Goal: Book appointment/travel/reservation

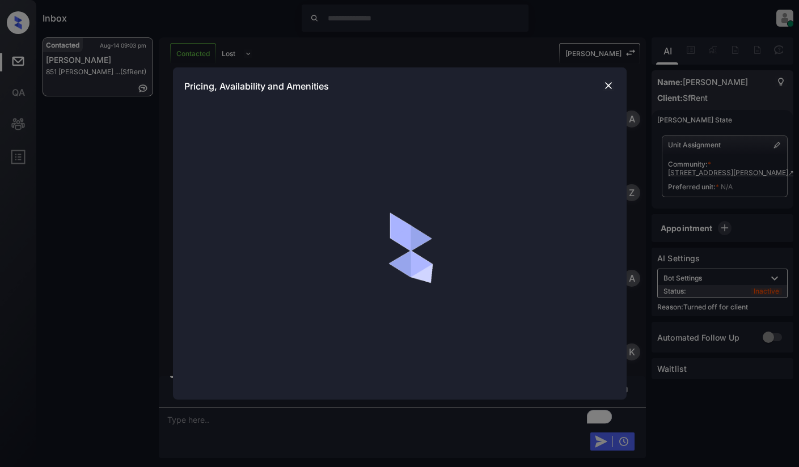
scroll to position [540, 0]
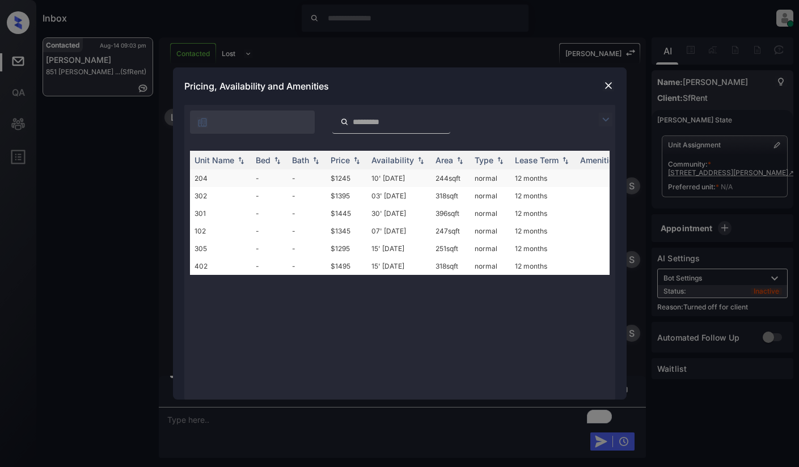
click at [276, 179] on td "-" at bounding box center [269, 179] width 36 height 18
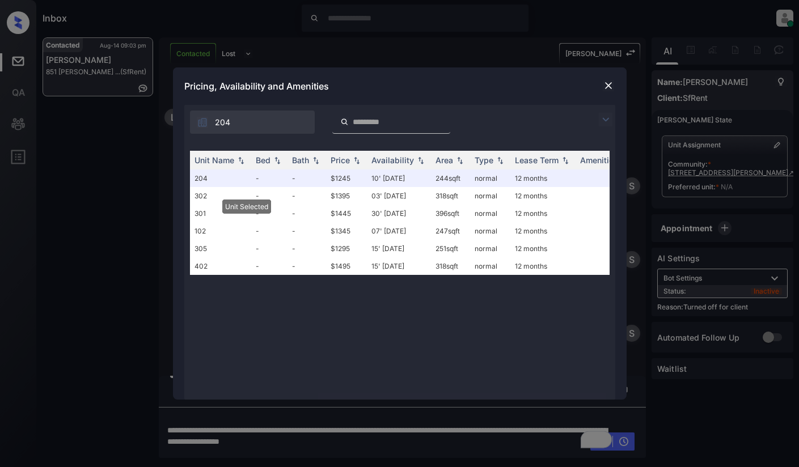
click at [603, 90] on img at bounding box center [608, 85] width 11 height 11
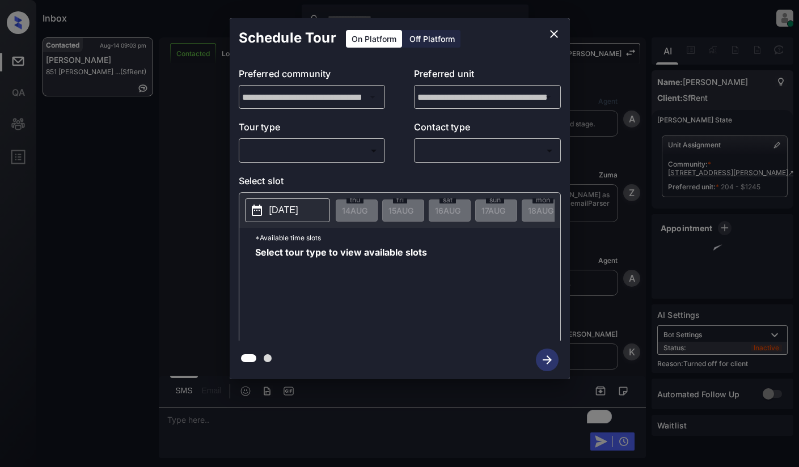
scroll to position [1410, 0]
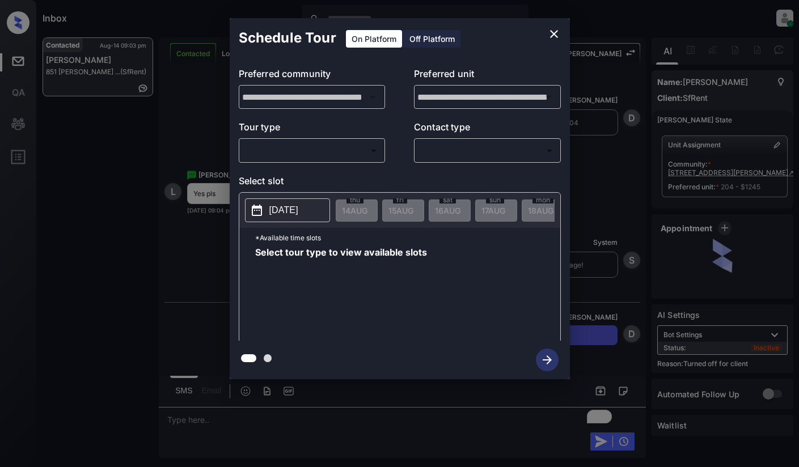
click at [443, 43] on div "Off Platform" at bounding box center [432, 39] width 57 height 18
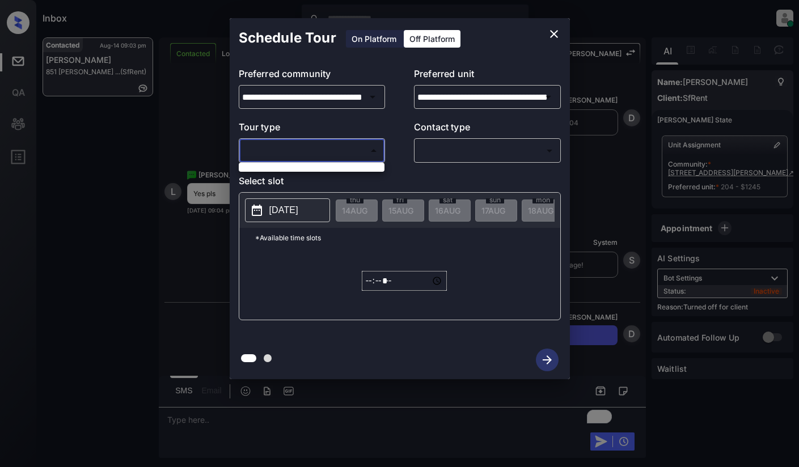
click at [354, 146] on body "Inbox Dominic Ceralde Online Set yourself offline Set yourself on break Profile…" at bounding box center [399, 233] width 799 height 467
click at [361, 132] on div at bounding box center [399, 233] width 799 height 467
click at [157, 173] on div "**********" at bounding box center [399, 198] width 799 height 397
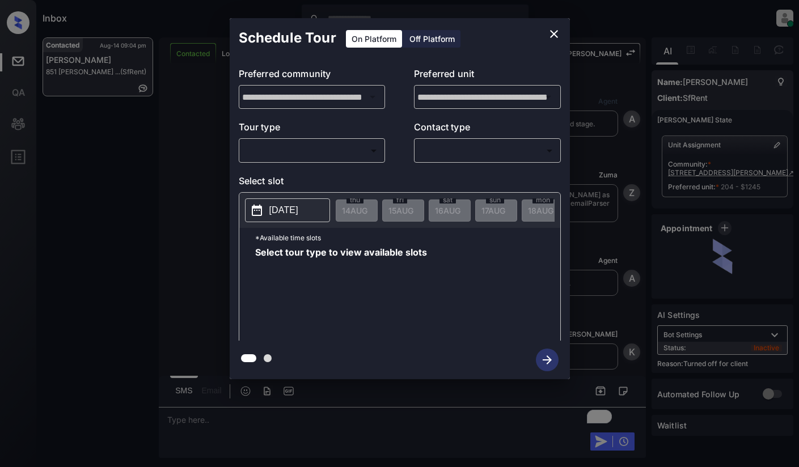
scroll to position [1711, 0]
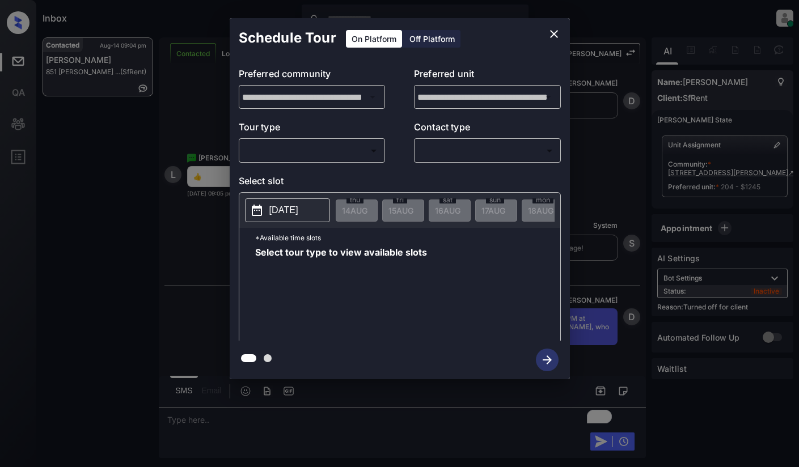
click at [422, 45] on div "Off Platform" at bounding box center [432, 39] width 57 height 18
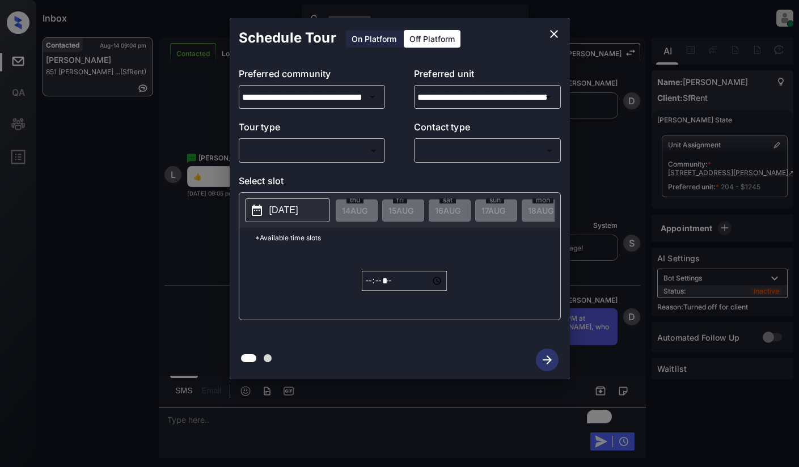
click at [372, 149] on body "Inbox Dominic Ceralde Online Set yourself offline Set yourself on break Profile…" at bounding box center [399, 233] width 799 height 467
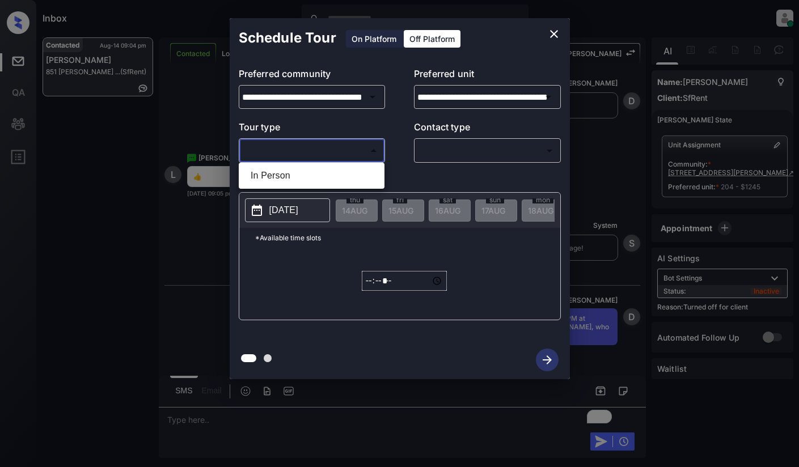
click at [366, 172] on li "In Person" at bounding box center [312, 176] width 140 height 20
type input "********"
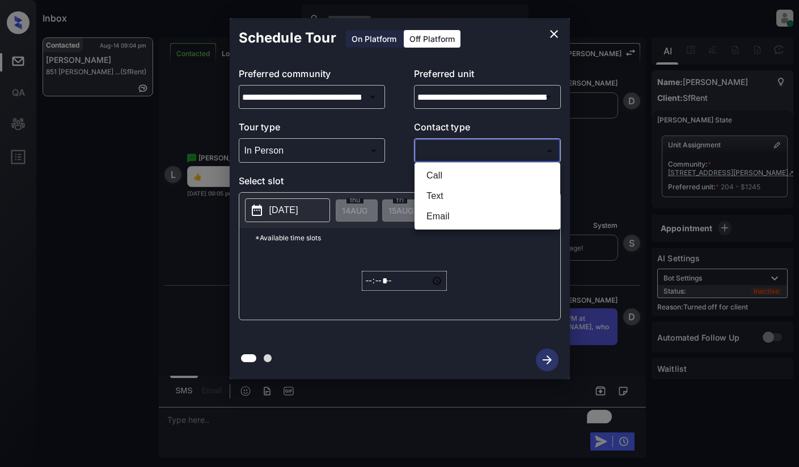
click at [465, 153] on body "Inbox Dominic Ceralde Online Set yourself offline Set yourself on break Profile…" at bounding box center [399, 233] width 799 height 467
click at [456, 194] on li "Text" at bounding box center [487, 196] width 140 height 20
type input "****"
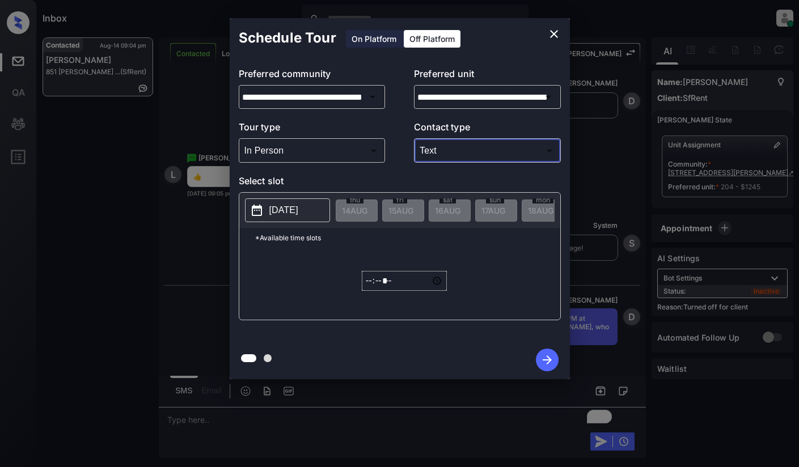
click at [298, 211] on p "2025-08-14" at bounding box center [283, 211] width 29 height 14
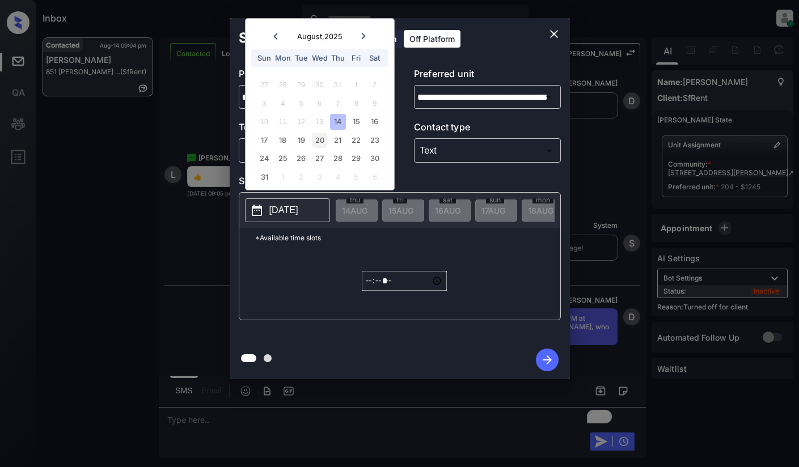
click at [318, 137] on div "20" at bounding box center [319, 140] width 15 height 15
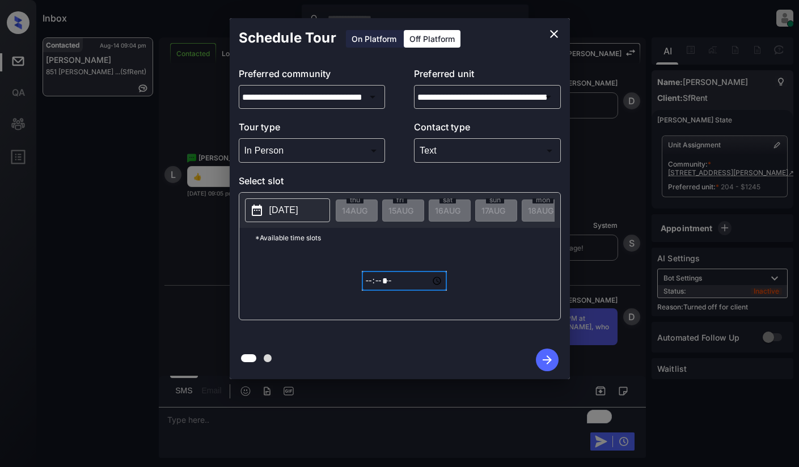
click at [372, 291] on input "*****" at bounding box center [404, 281] width 85 height 20
type input "*****"
click at [546, 354] on icon "button" at bounding box center [547, 360] width 23 height 23
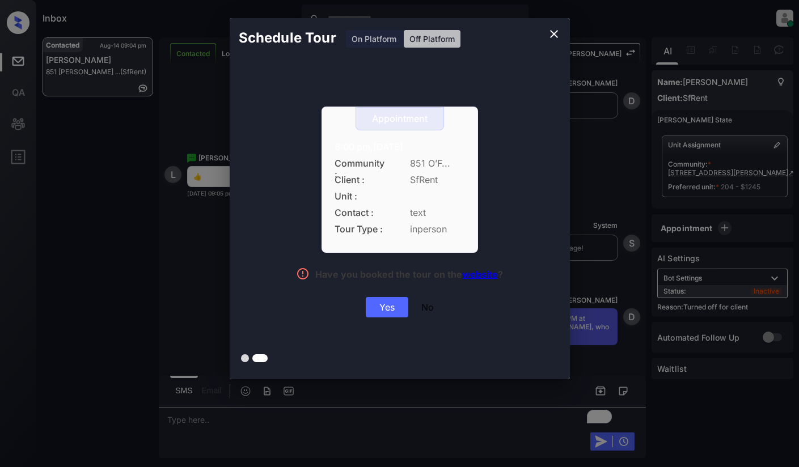
click at [391, 308] on div "Yes" at bounding box center [387, 307] width 43 height 20
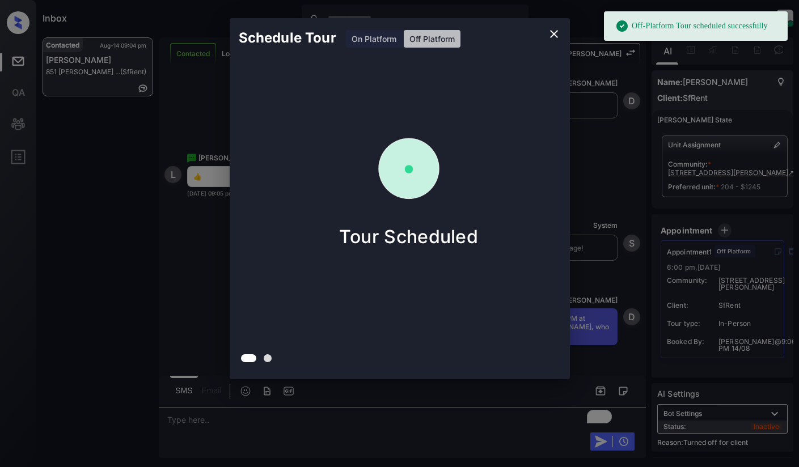
click at [104, 238] on div "Schedule Tour On Platform Off Platform Tour Scheduled" at bounding box center [399, 198] width 799 height 397
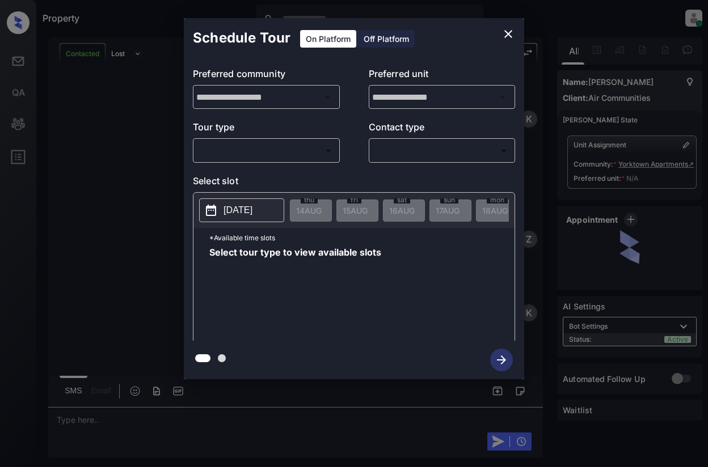
click at [311, 150] on body "Property Dominic Ceralde Online Set yourself offline Set yourself on break Prof…" at bounding box center [354, 233] width 708 height 467
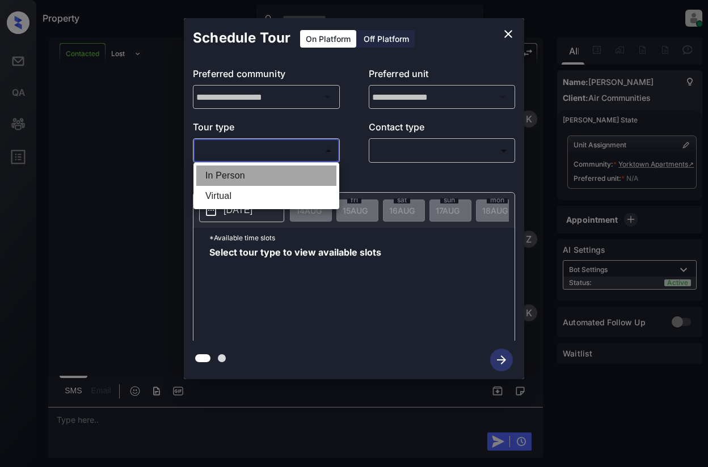
click at [306, 175] on li "In Person" at bounding box center [266, 176] width 140 height 20
type input "********"
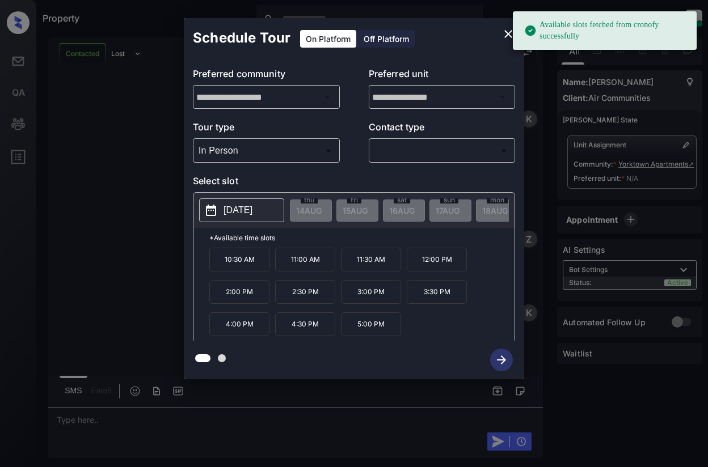
click at [240, 206] on p "2025-08-19" at bounding box center [237, 211] width 29 height 14
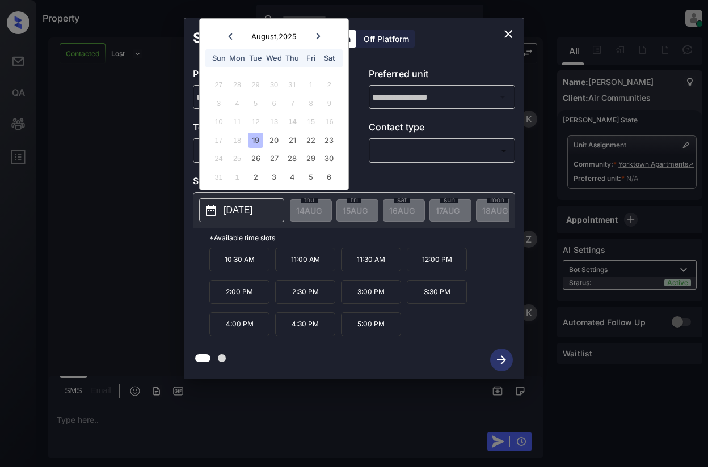
click at [502, 33] on icon "close" at bounding box center [508, 34] width 14 height 14
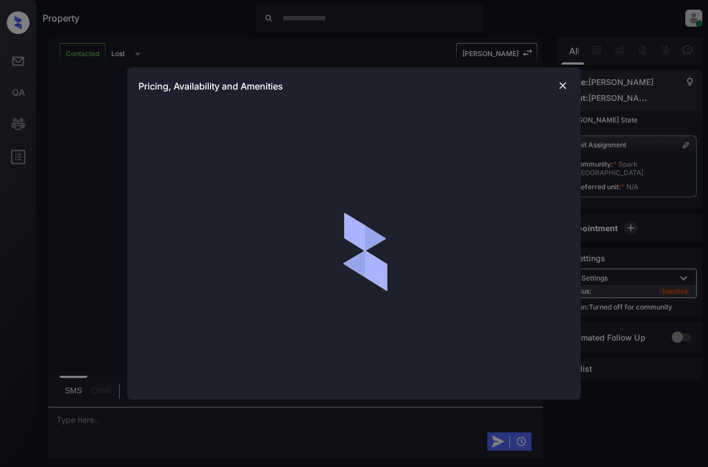
scroll to position [1303, 0]
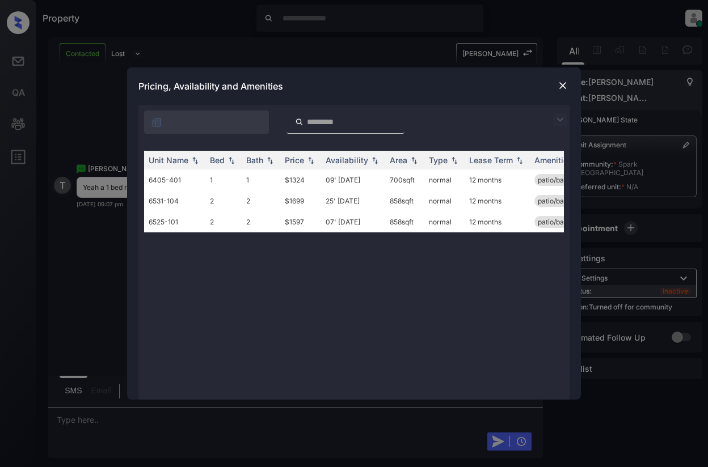
click at [558, 120] on img at bounding box center [560, 120] width 14 height 14
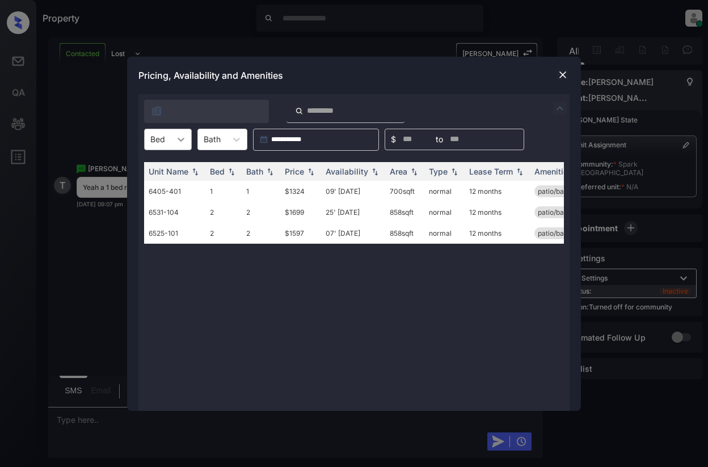
click at [176, 139] on icon at bounding box center [180, 139] width 11 height 11
click at [175, 170] on div "1" at bounding box center [168, 167] width 48 height 20
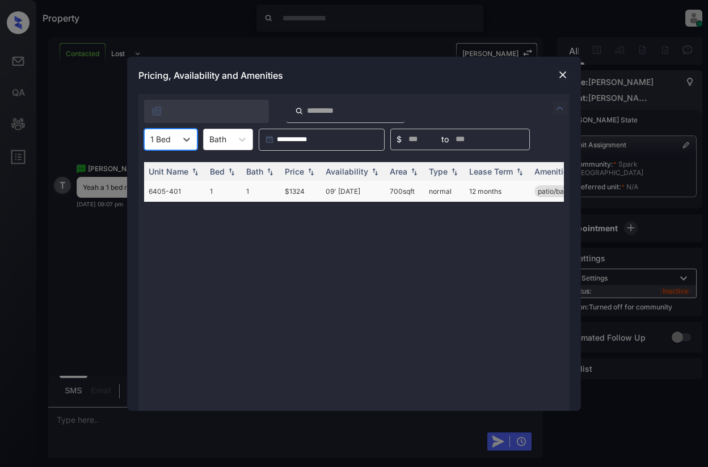
click at [299, 189] on td "$1324" at bounding box center [300, 191] width 41 height 21
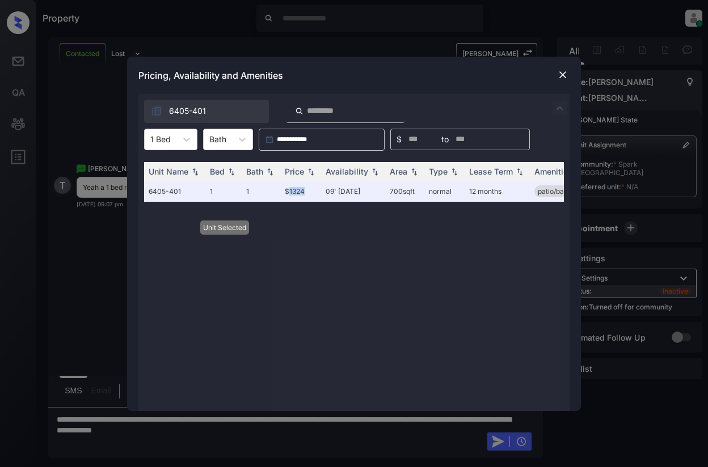
click at [564, 76] on img at bounding box center [562, 74] width 11 height 11
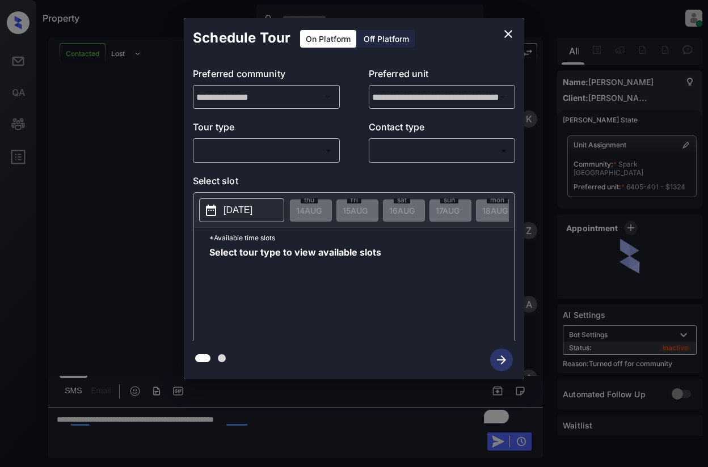
scroll to position [300, 0]
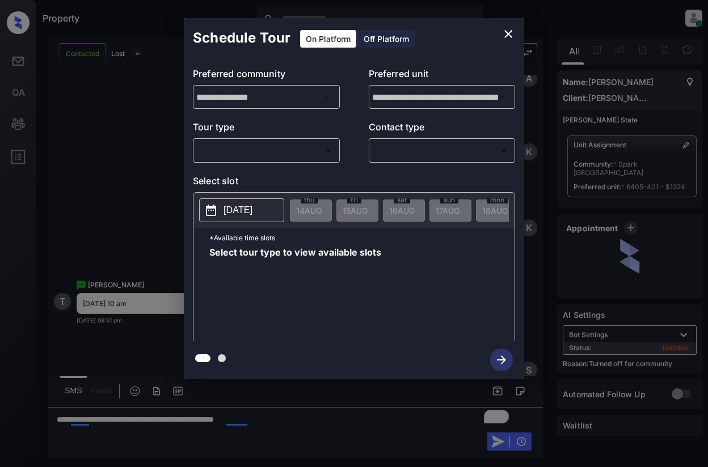
click at [298, 154] on body "Property [PERSON_NAME] Online Set yourself offline Set yourself on break Profil…" at bounding box center [354, 233] width 708 height 467
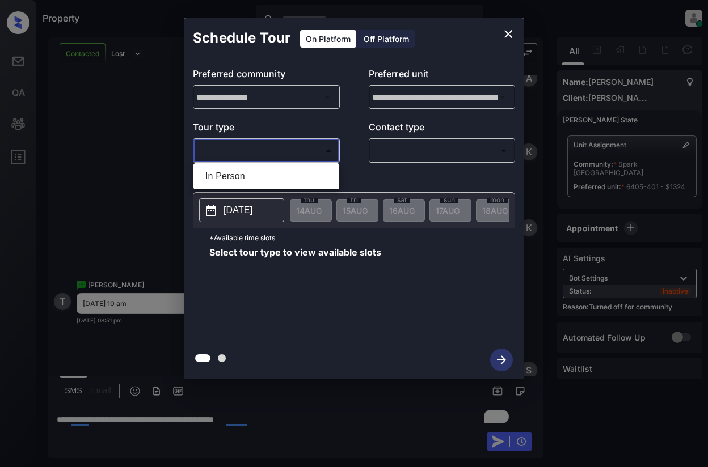
click at [292, 180] on li "In Person" at bounding box center [266, 176] width 140 height 20
type input "********"
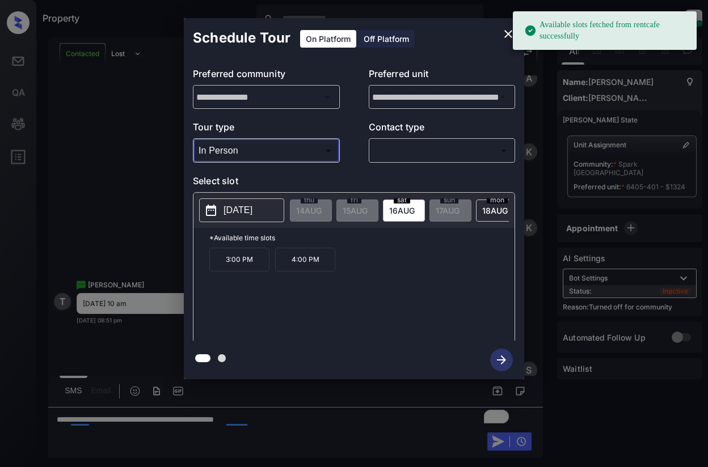
click at [252, 211] on p "[DATE]" at bounding box center [237, 211] width 29 height 14
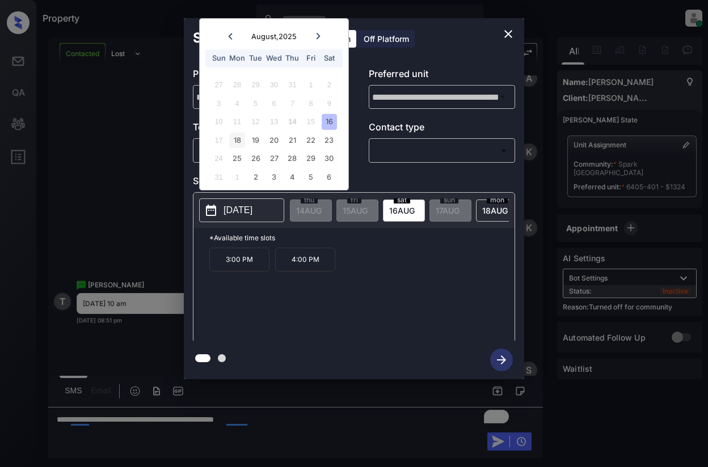
click at [235, 138] on div "18" at bounding box center [236, 140] width 15 height 15
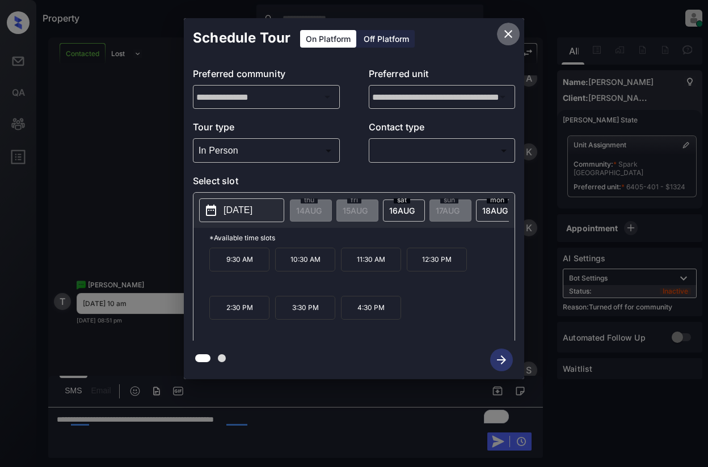
click at [509, 32] on icon "close" at bounding box center [508, 34] width 14 height 14
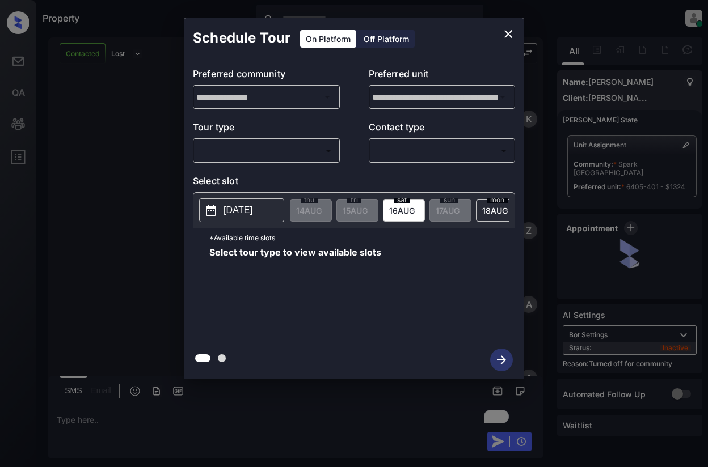
scroll to position [1595, 0]
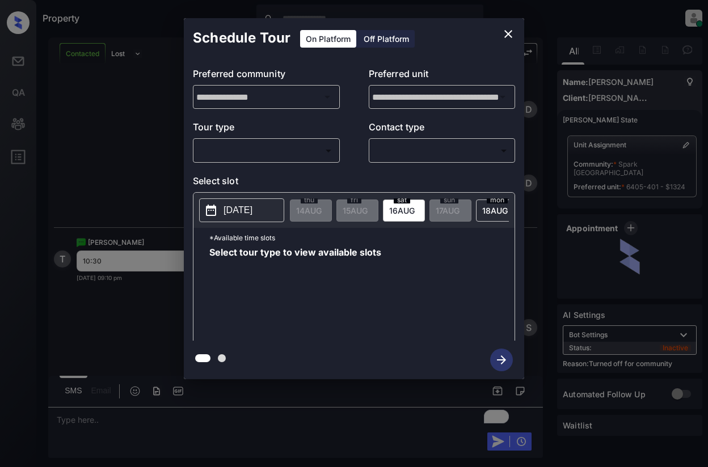
click at [315, 162] on div "​ ​" at bounding box center [266, 150] width 147 height 24
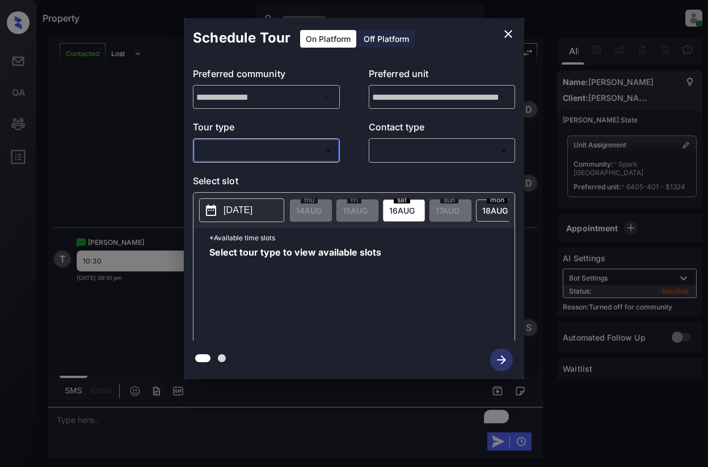
click at [318, 156] on body "Property Dominic Ceralde Online Set yourself offline Set yourself on break Prof…" at bounding box center [354, 233] width 708 height 467
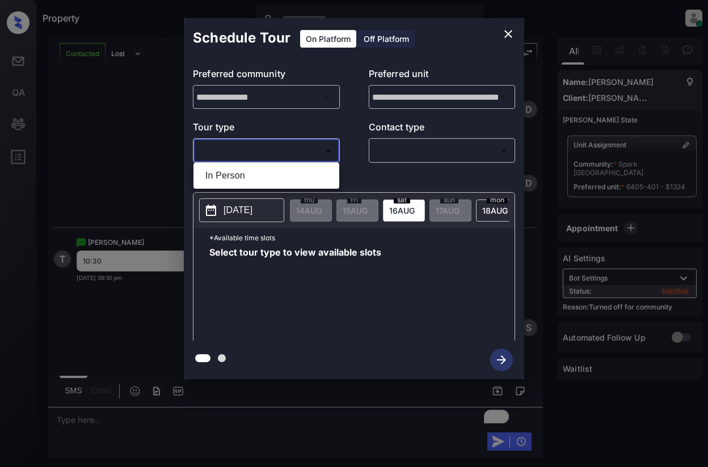
click at [314, 176] on li "In Person" at bounding box center [266, 176] width 140 height 20
type input "********"
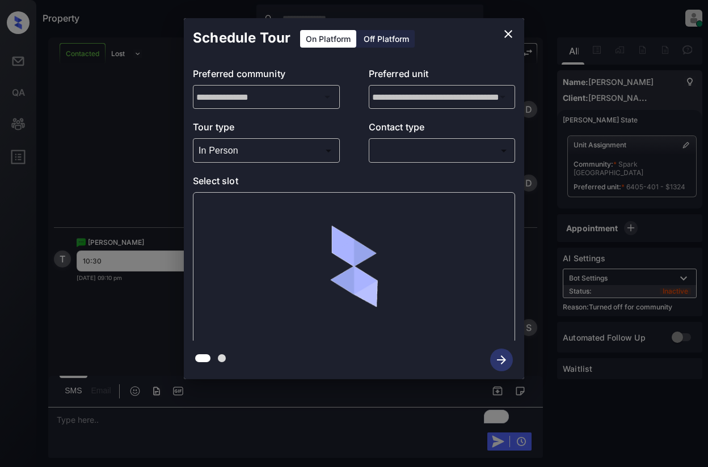
click at [430, 160] on div "​ ​" at bounding box center [442, 150] width 147 height 24
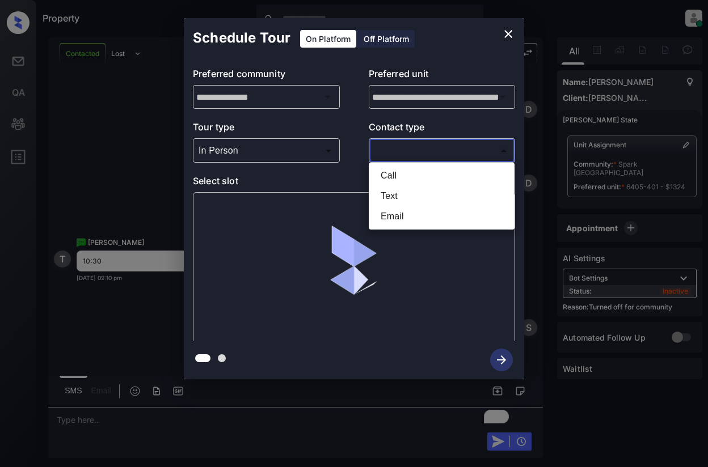
click at [427, 154] on body "Property Dominic Ceralde Online Set yourself offline Set yourself on break Prof…" at bounding box center [354, 233] width 708 height 467
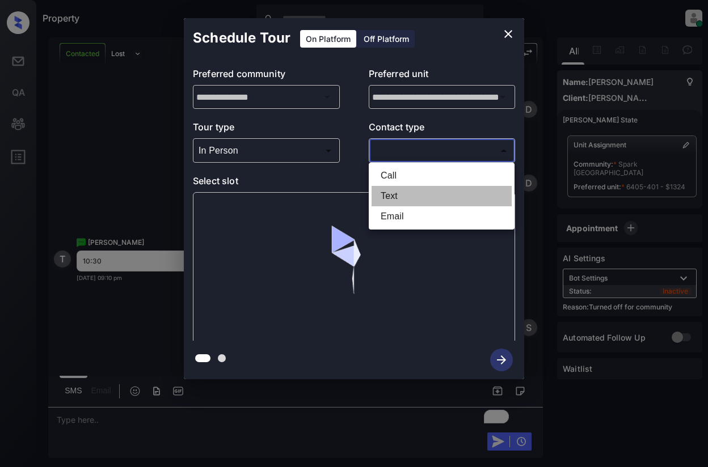
click at [407, 196] on li "Text" at bounding box center [441, 196] width 140 height 20
type input "****"
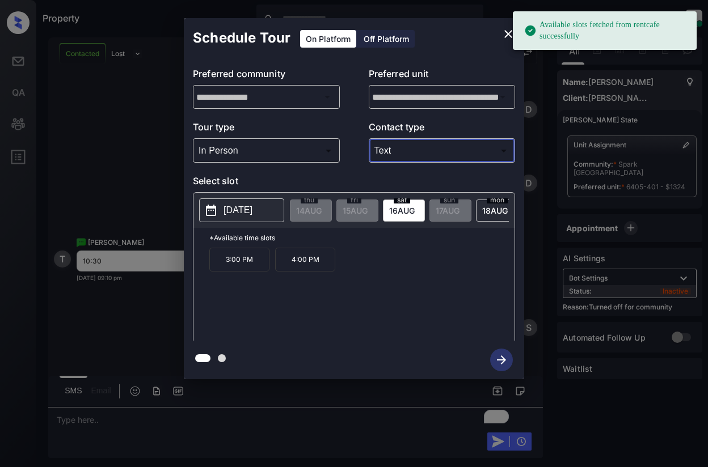
click at [252, 215] on p "2025-08-16" at bounding box center [237, 211] width 29 height 14
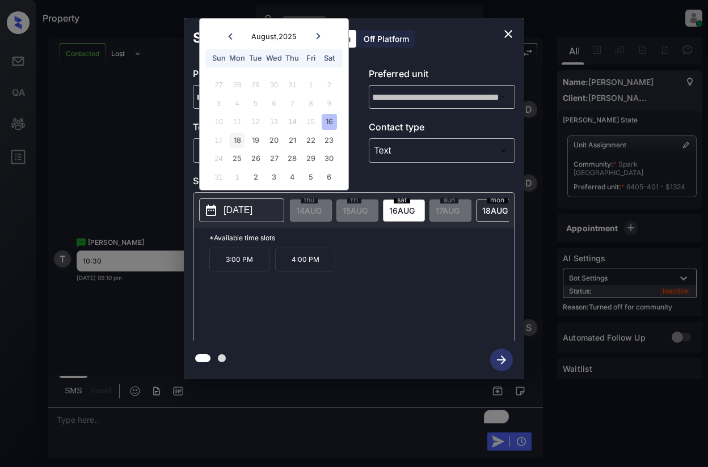
click at [239, 139] on div "18" at bounding box center [236, 140] width 15 height 15
click at [302, 265] on p "10:30 AM" at bounding box center [305, 260] width 60 height 24
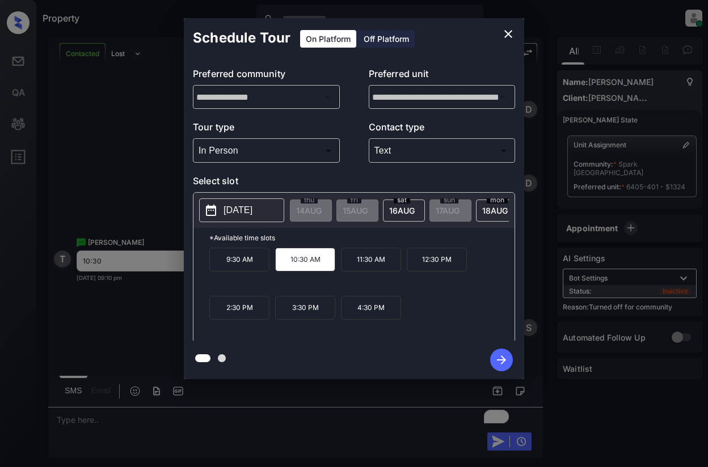
click at [498, 362] on icon "button" at bounding box center [501, 360] width 23 height 23
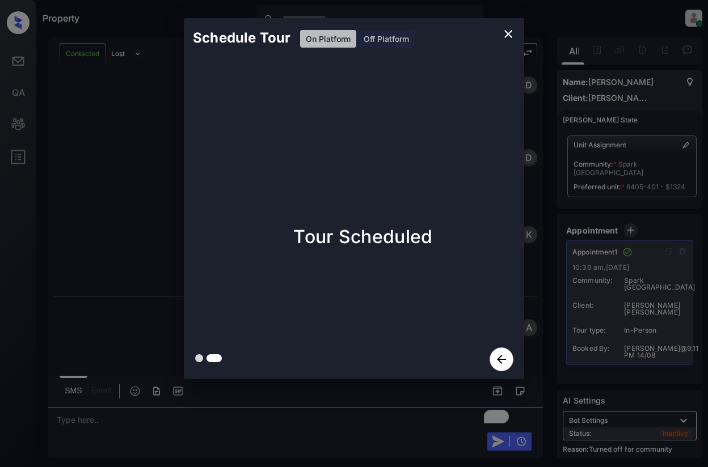
scroll to position [1912, 0]
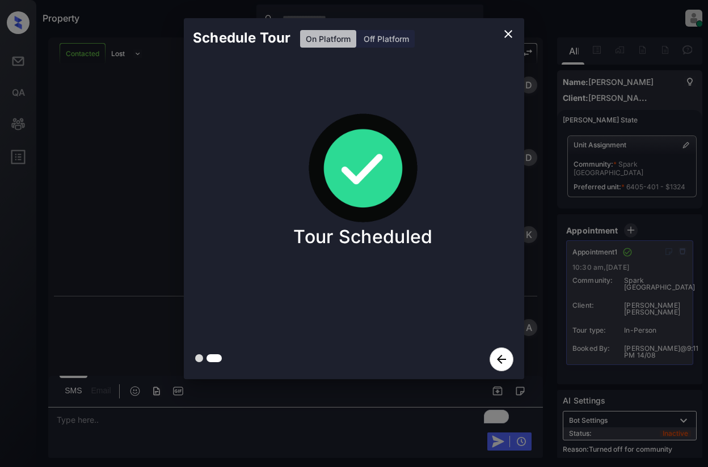
click at [160, 194] on div "Schedule Tour On Platform Off Platform Tour Scheduled" at bounding box center [354, 198] width 708 height 397
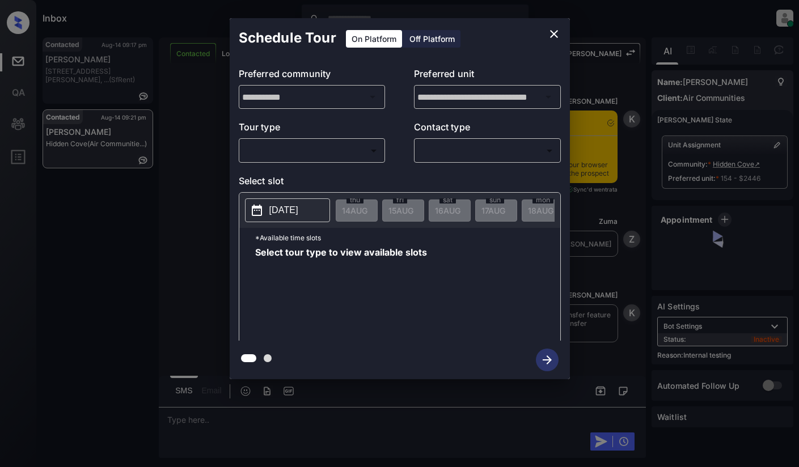
scroll to position [737, 0]
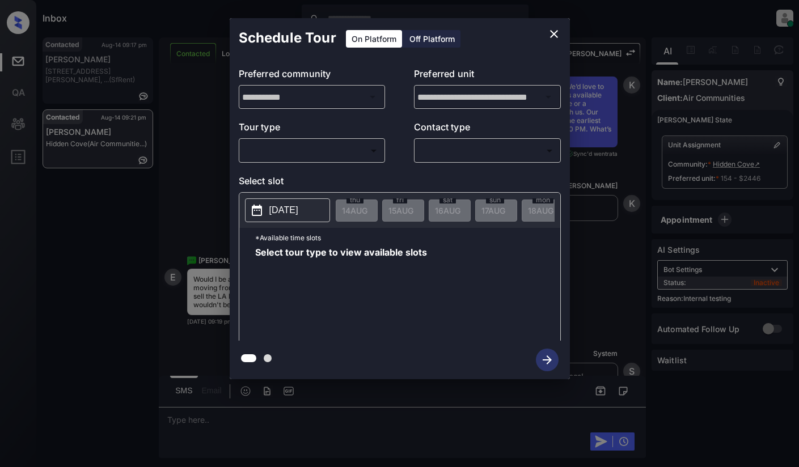
click at [330, 147] on body "Inbox [PERSON_NAME] Online Set yourself offline Set yourself on break Profile S…" at bounding box center [399, 233] width 799 height 467
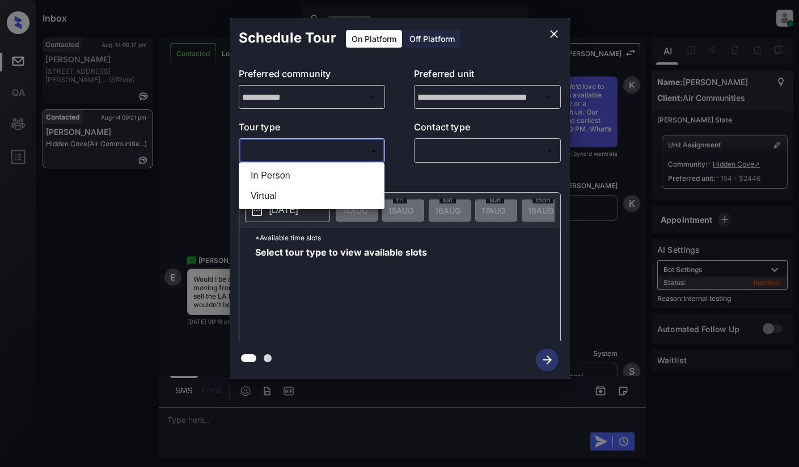
click at [549, 35] on div at bounding box center [399, 233] width 799 height 467
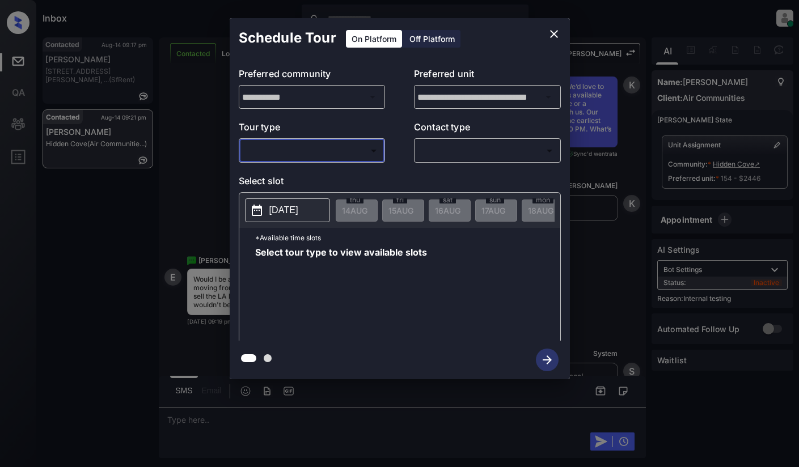
click at [553, 34] on icon "close" at bounding box center [554, 34] width 8 height 8
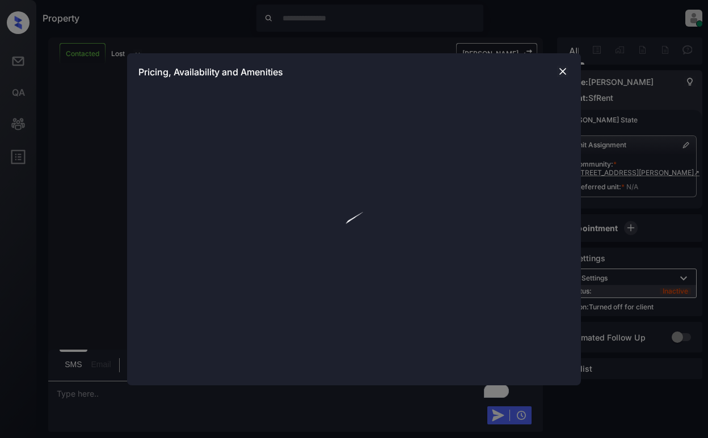
scroll to position [1021, 0]
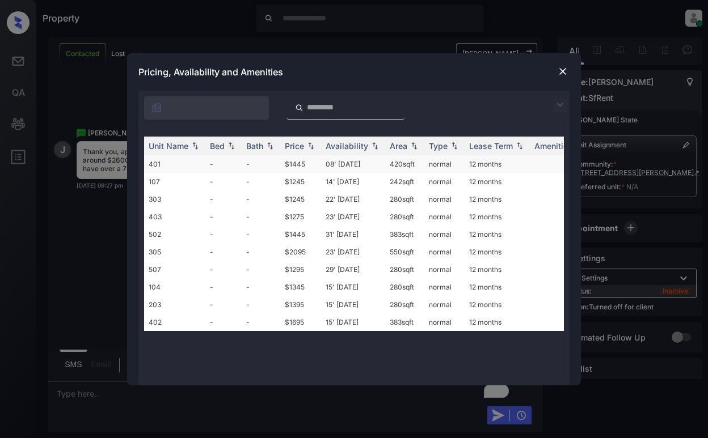
click at [407, 164] on td "420 sqft" at bounding box center [404, 164] width 39 height 18
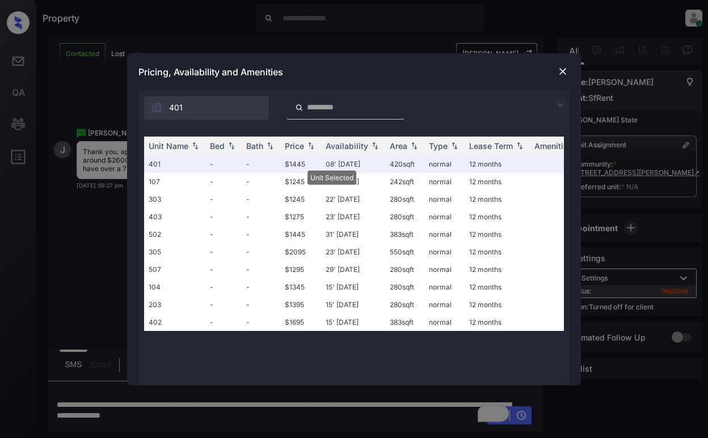
click at [563, 69] on img at bounding box center [562, 71] width 11 height 11
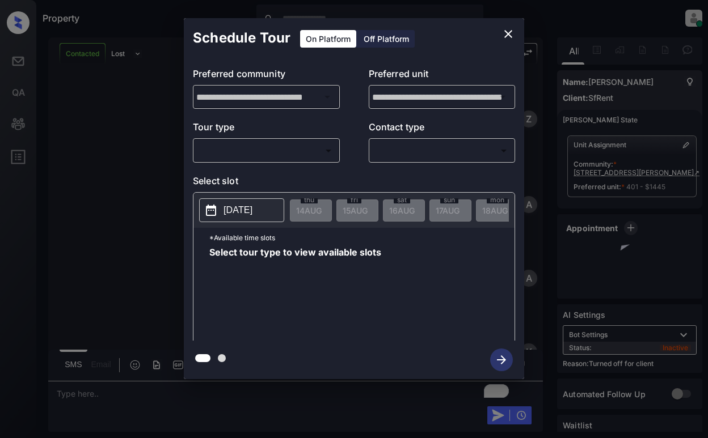
scroll to position [1253, 0]
click at [387, 38] on div "Off Platform" at bounding box center [386, 39] width 57 height 18
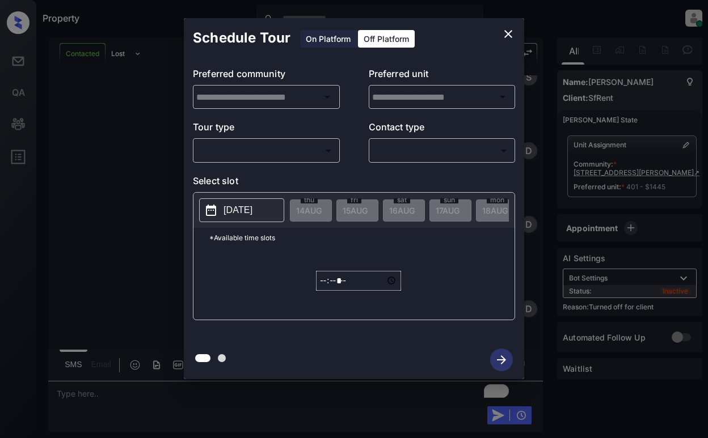
type input "**********"
click at [325, 151] on body "Property Dominic Ceralde Online Set yourself offline Set yourself on break Prof…" at bounding box center [354, 219] width 708 height 438
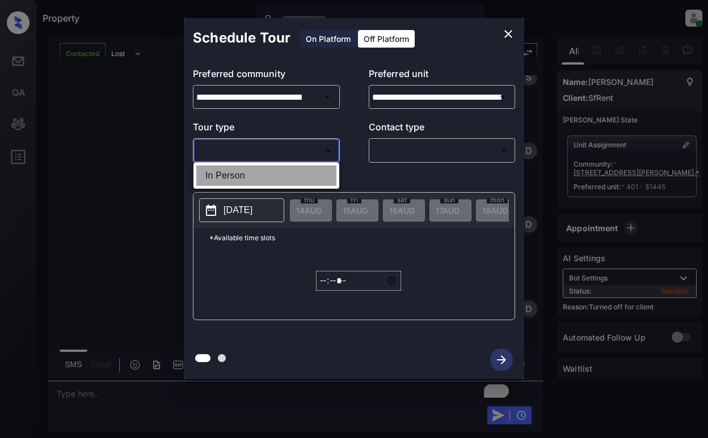
drag, startPoint x: 314, startPoint y: 180, endPoint x: 330, endPoint y: 180, distance: 15.9
click at [315, 180] on li "In Person" at bounding box center [266, 176] width 140 height 20
type input "********"
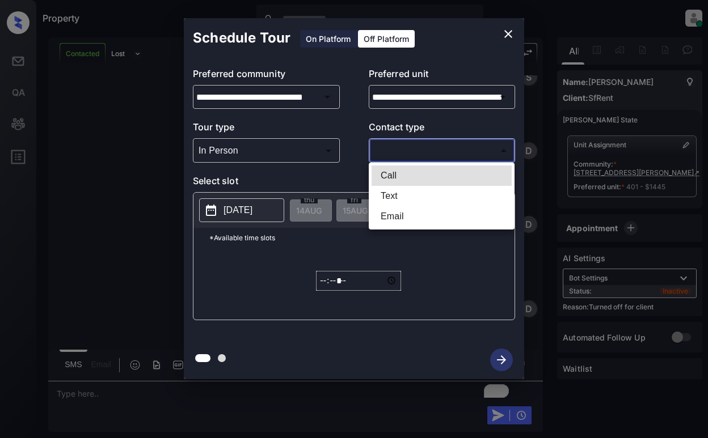
click at [418, 151] on body "Property Dominic Ceralde Online Set yourself offline Set yourself on break Prof…" at bounding box center [354, 219] width 708 height 438
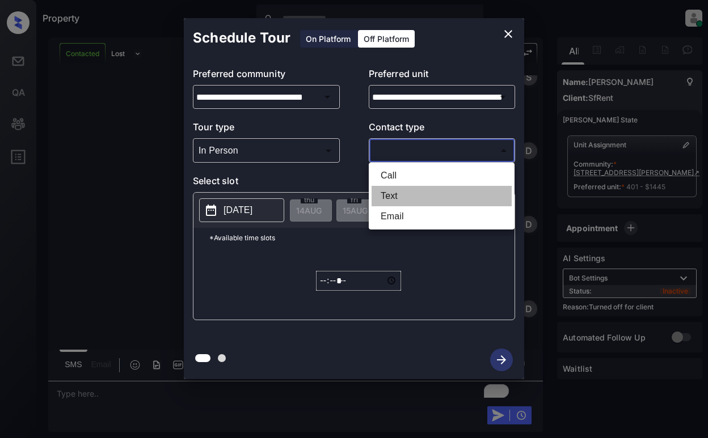
click at [401, 193] on li "Text" at bounding box center [441, 196] width 140 height 20
type input "****"
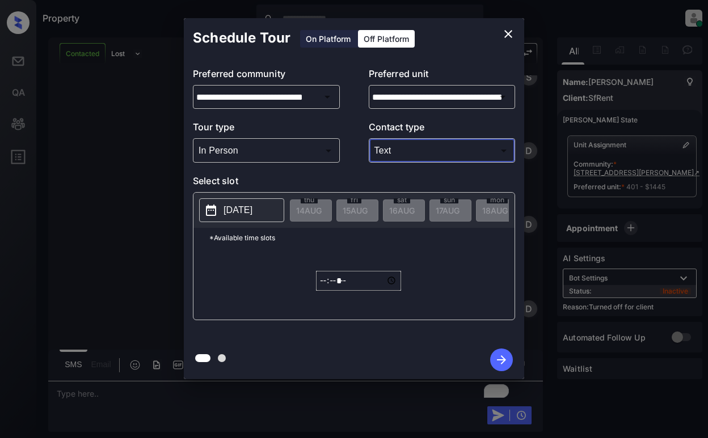
click at [252, 208] on p "2025-08-14" at bounding box center [237, 211] width 29 height 14
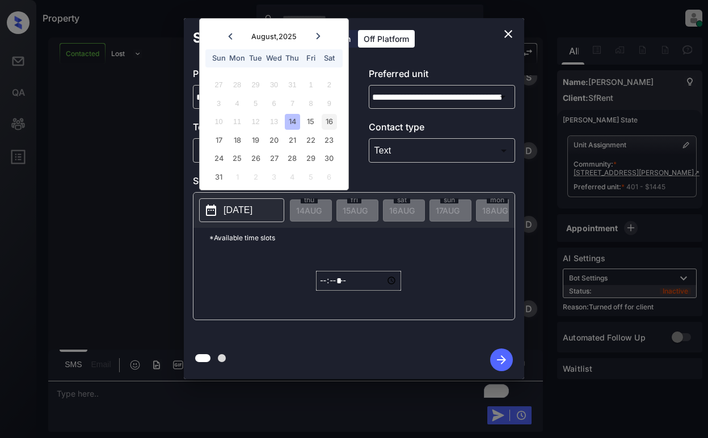
click at [329, 120] on div "16" at bounding box center [328, 121] width 15 height 15
click at [321, 287] on input "*****" at bounding box center [358, 281] width 85 height 20
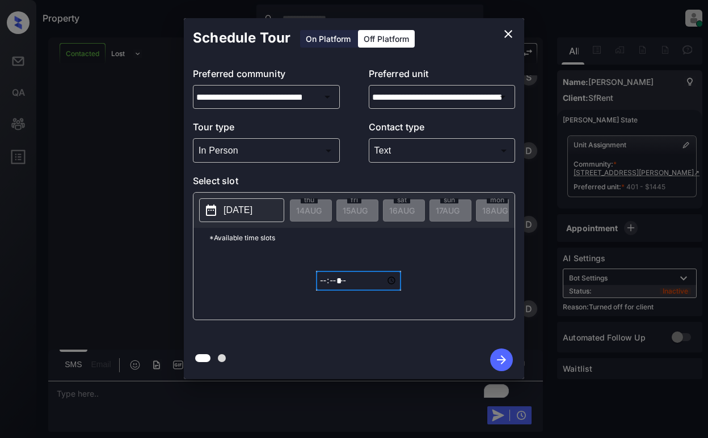
type input "*****"
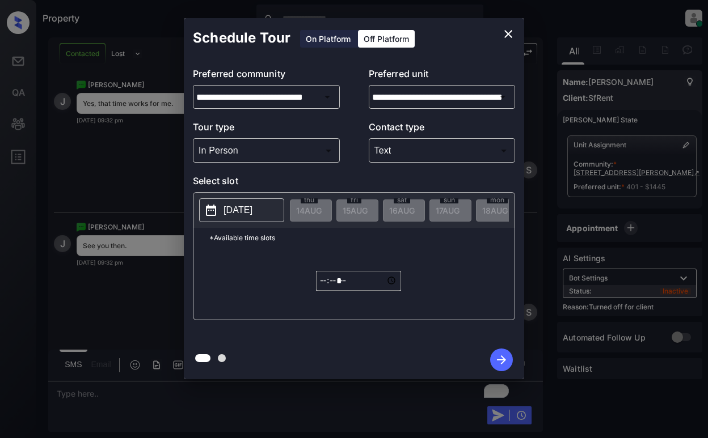
scroll to position [1538, 0]
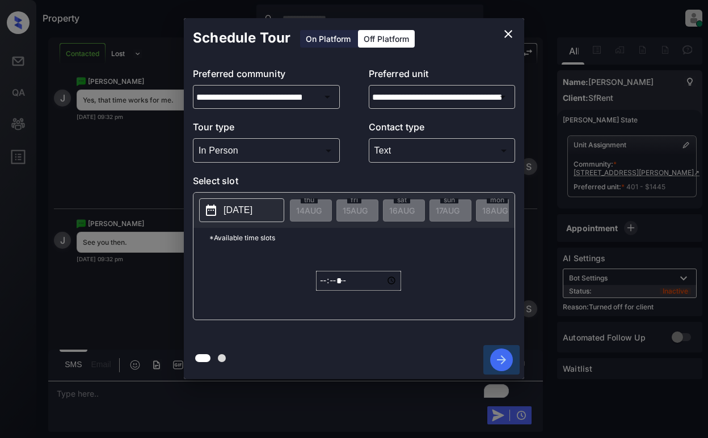
click at [502, 359] on icon "button" at bounding box center [501, 360] width 23 height 23
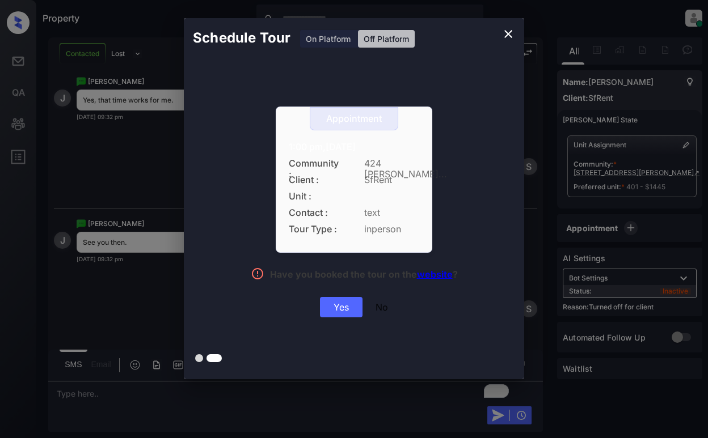
click at [336, 306] on div "Yes" at bounding box center [341, 307] width 43 height 20
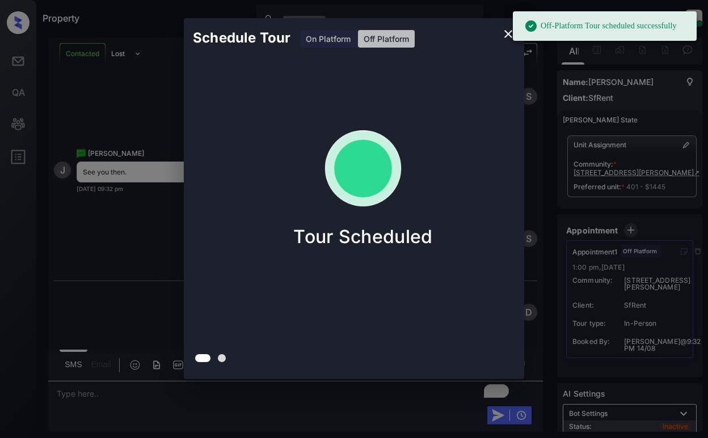
scroll to position [1610, 0]
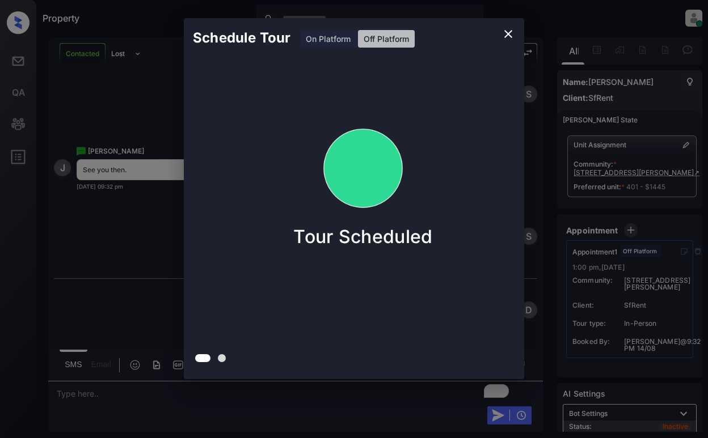
click at [125, 139] on div "Schedule Tour On Platform Off Platform Tour Scheduled" at bounding box center [354, 198] width 708 height 397
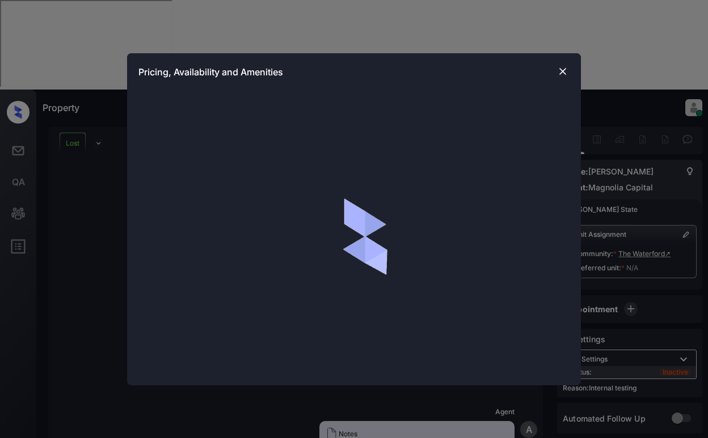
scroll to position [5130, 0]
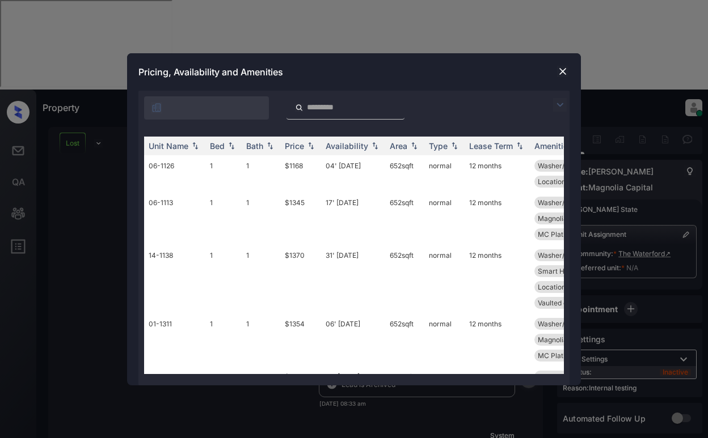
click at [556, 100] on img at bounding box center [560, 105] width 14 height 14
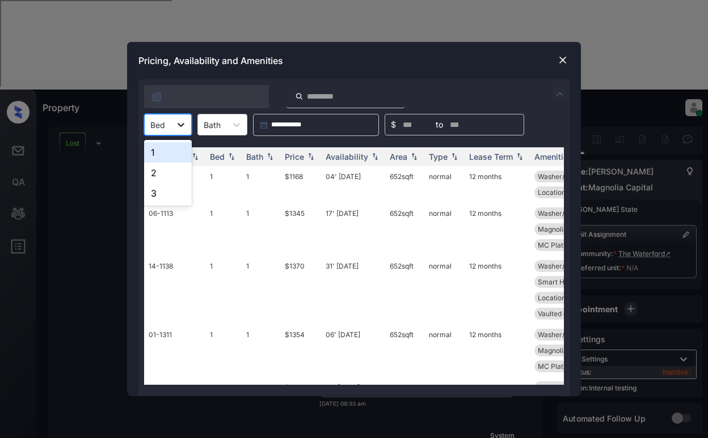
click at [171, 127] on div at bounding box center [181, 125] width 20 height 20
click at [171, 168] on div "2" at bounding box center [168, 173] width 48 height 20
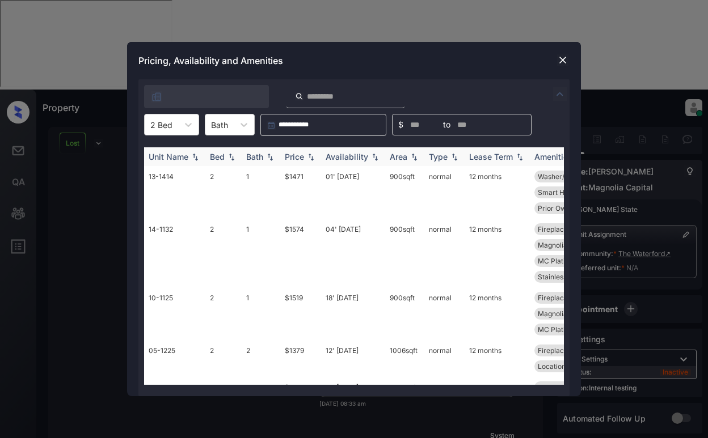
click at [308, 156] on img at bounding box center [310, 157] width 11 height 8
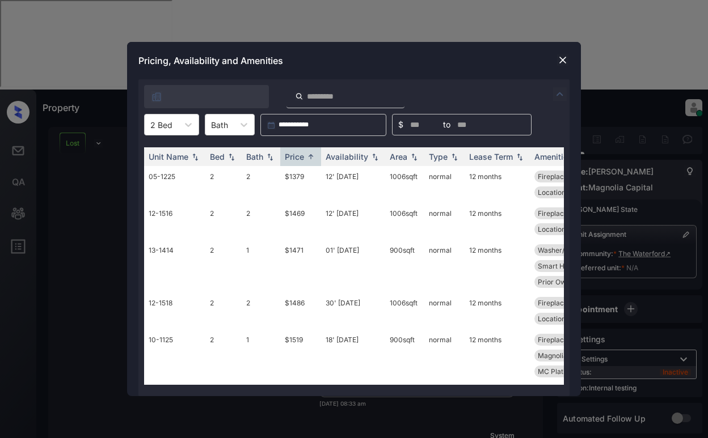
click at [560, 63] on img at bounding box center [562, 59] width 11 height 11
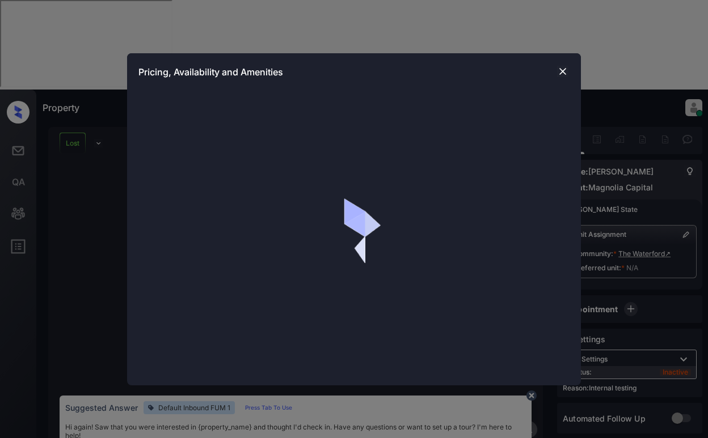
scroll to position [5657, 0]
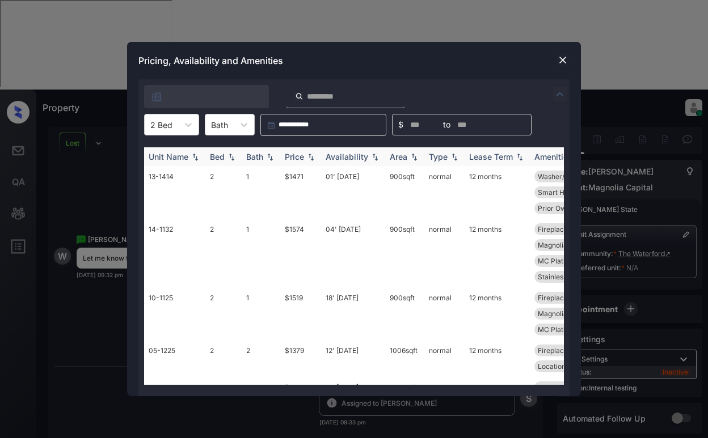
click at [308, 156] on img at bounding box center [310, 157] width 11 height 8
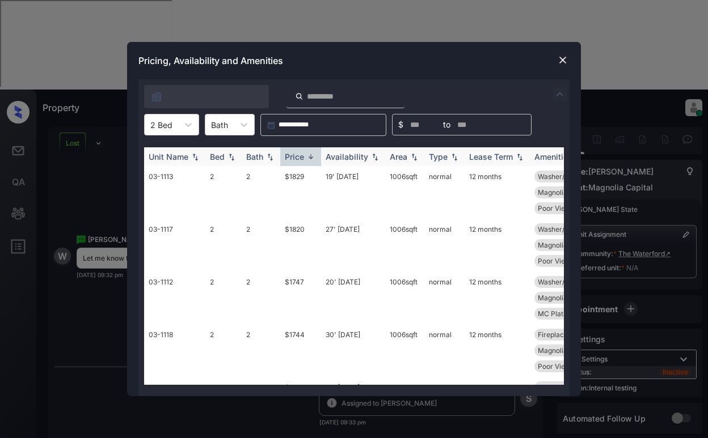
click at [308, 156] on img at bounding box center [310, 157] width 11 height 9
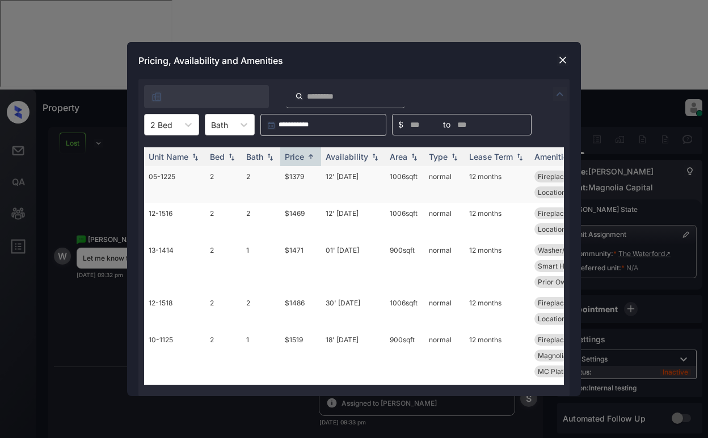
click at [304, 183] on td "$1379" at bounding box center [300, 184] width 41 height 37
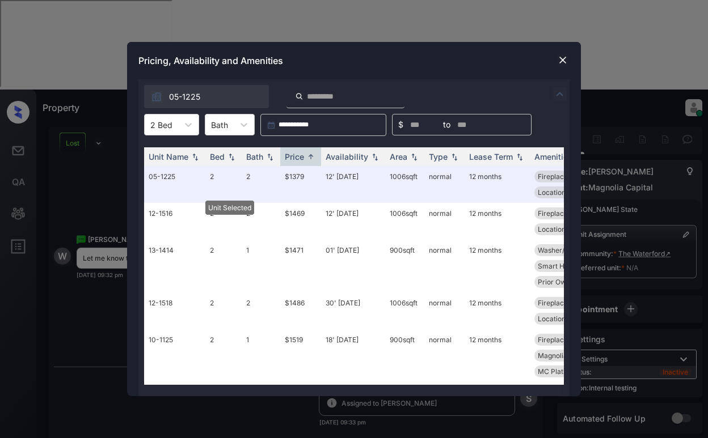
click at [563, 57] on img at bounding box center [562, 59] width 11 height 11
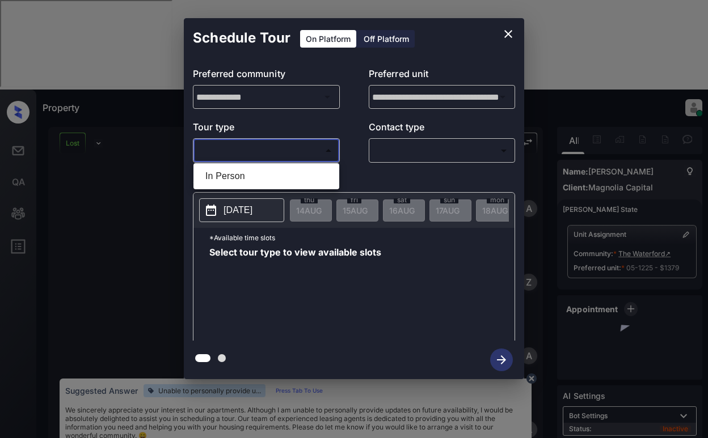
click at [290, 151] on body "Property [PERSON_NAME] Online Set yourself offline Set yourself on break Profil…" at bounding box center [354, 219] width 708 height 438
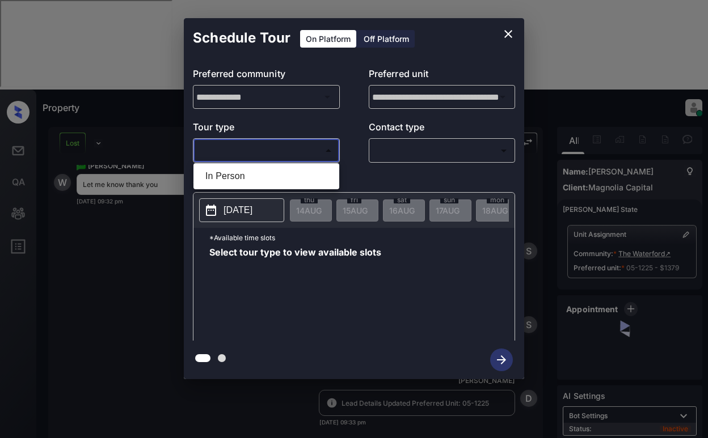
click at [285, 175] on li "In Person" at bounding box center [266, 176] width 140 height 20
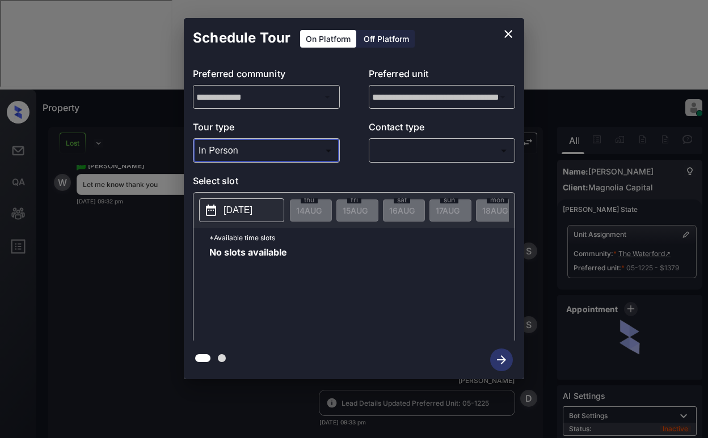
type input "********"
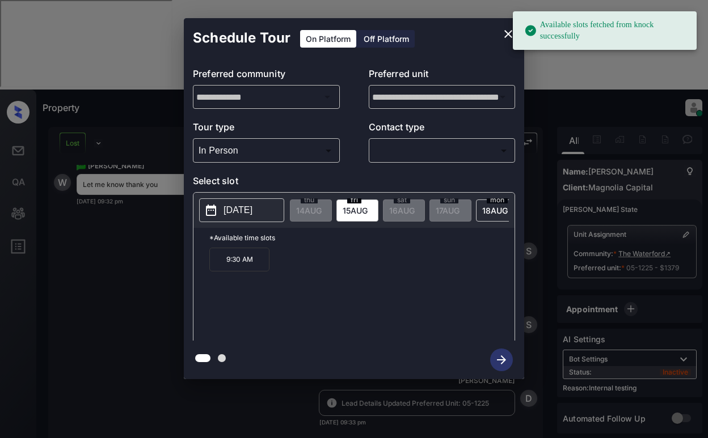
click at [252, 208] on p "[DATE]" at bounding box center [237, 211] width 29 height 14
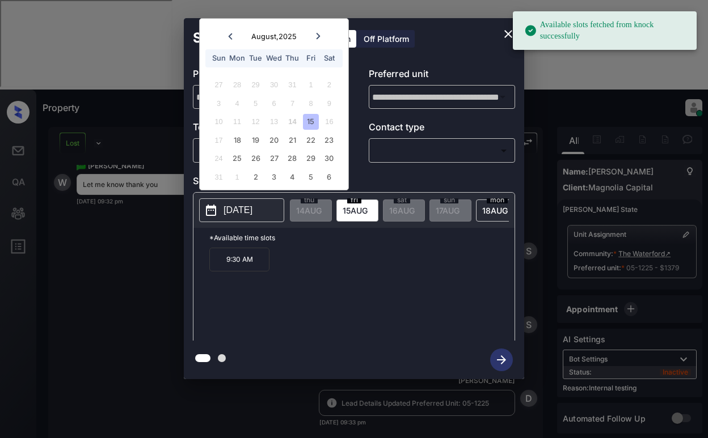
click at [505, 33] on icon "close" at bounding box center [508, 34] width 14 height 14
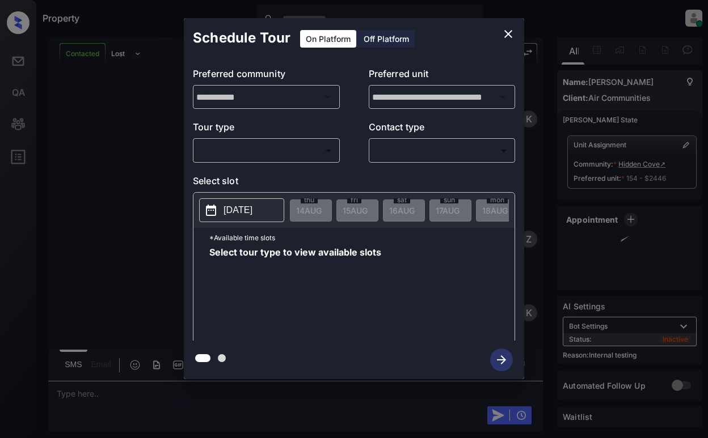
scroll to position [2457, 0]
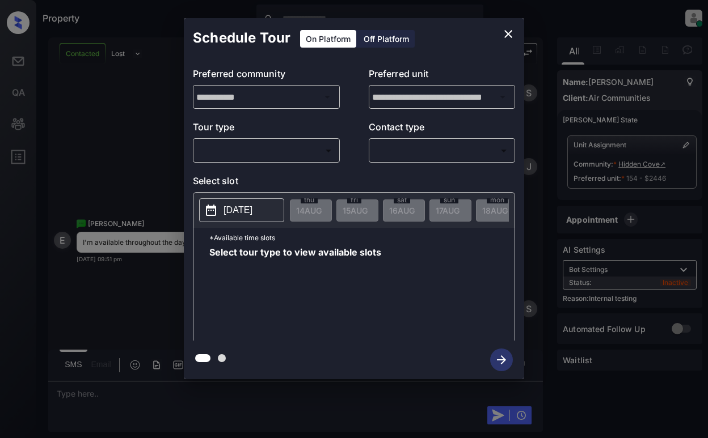
click at [317, 146] on body "Property Dominic Ceralde Online Set yourself offline Set yourself on break Prof…" at bounding box center [354, 219] width 708 height 438
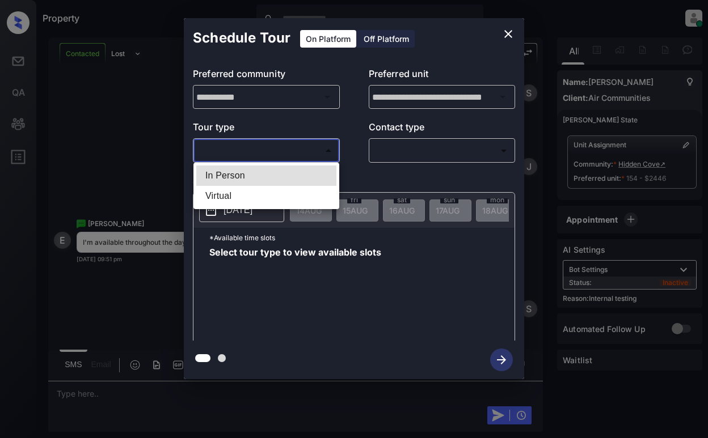
click at [314, 176] on li "In Person" at bounding box center [266, 176] width 140 height 20
type input "********"
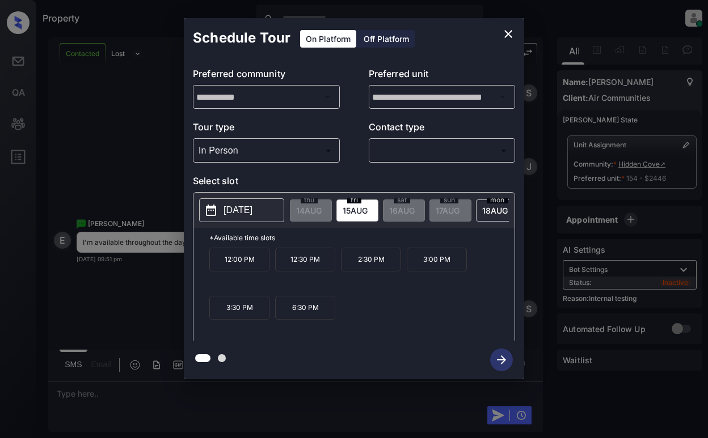
click at [506, 35] on icon "close" at bounding box center [508, 34] width 14 height 14
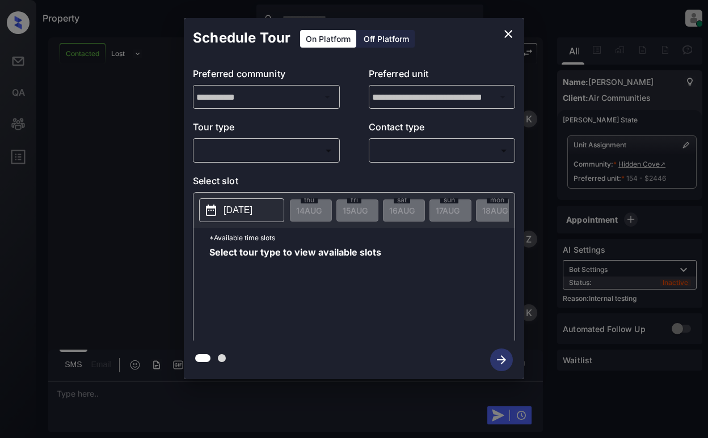
scroll to position [2687, 0]
click at [285, 149] on body "Property Dominic Ceralde Online Set yourself offline Set yourself on break Prof…" at bounding box center [354, 219] width 708 height 438
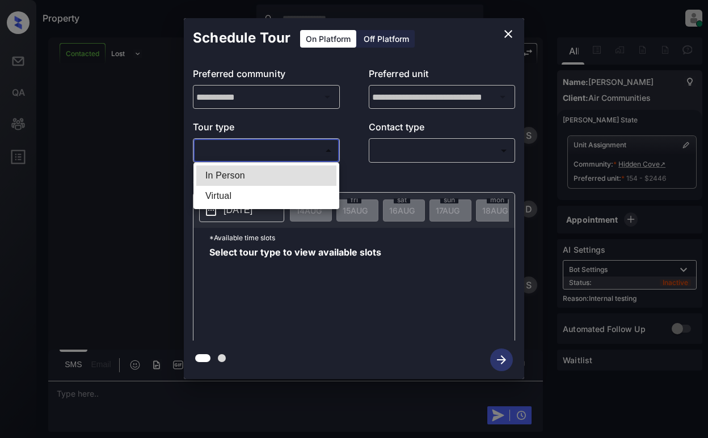
click at [278, 198] on li "Virtual" at bounding box center [266, 196] width 140 height 20
type input "*******"
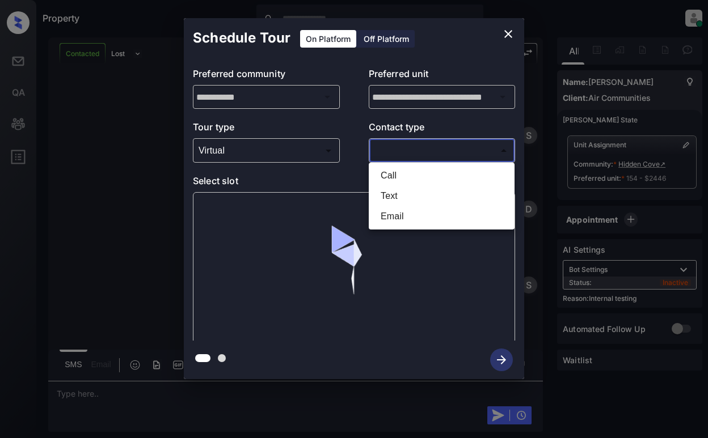
click at [420, 150] on body "Property Dominic Ceralde Online Set yourself offline Set yourself on break Prof…" at bounding box center [354, 219] width 708 height 438
click at [417, 193] on li "Text" at bounding box center [441, 196] width 140 height 20
type input "****"
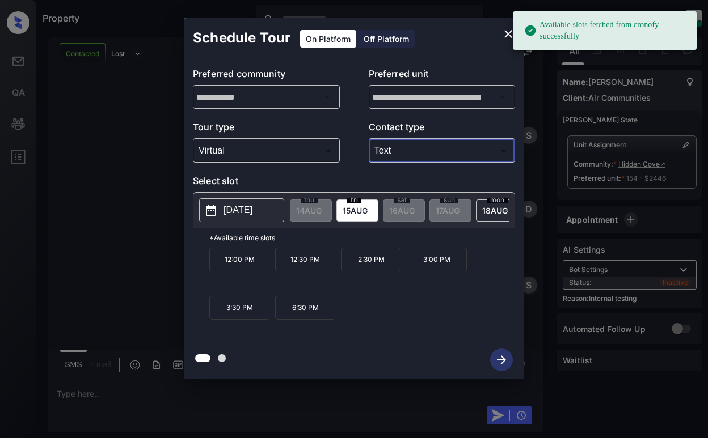
click at [249, 209] on p "2025-08-15" at bounding box center [237, 211] width 29 height 14
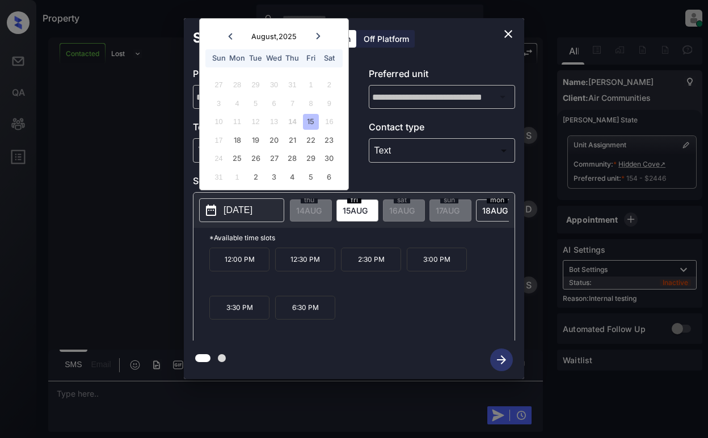
click at [369, 258] on p "2:30 PM" at bounding box center [371, 260] width 60 height 24
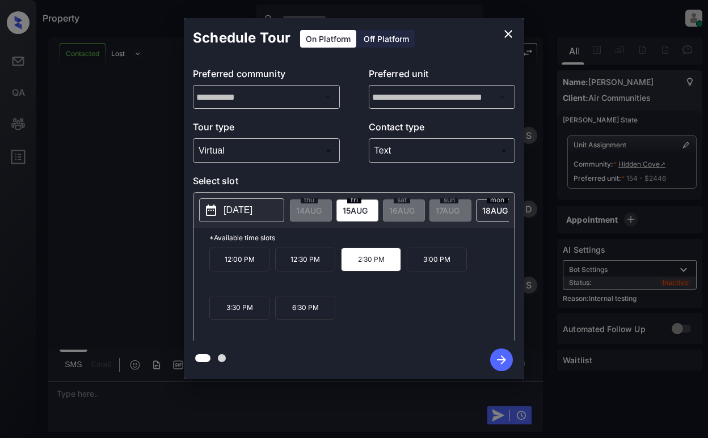
click at [503, 353] on icon "button" at bounding box center [501, 360] width 23 height 23
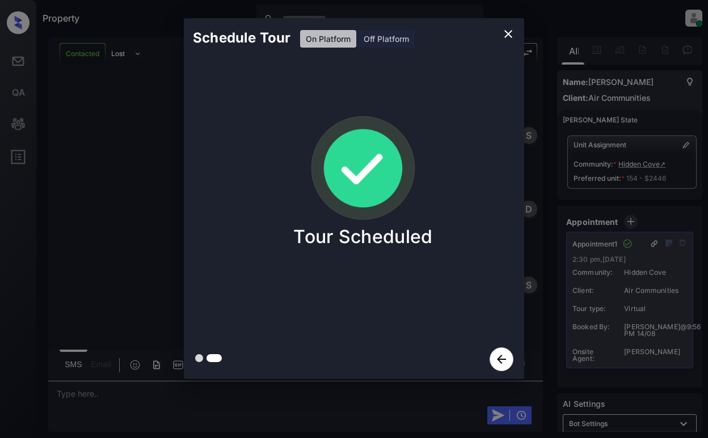
click at [106, 139] on div "Schedule Tour On Platform Off Platform Tour Scheduled" at bounding box center [354, 198] width 708 height 397
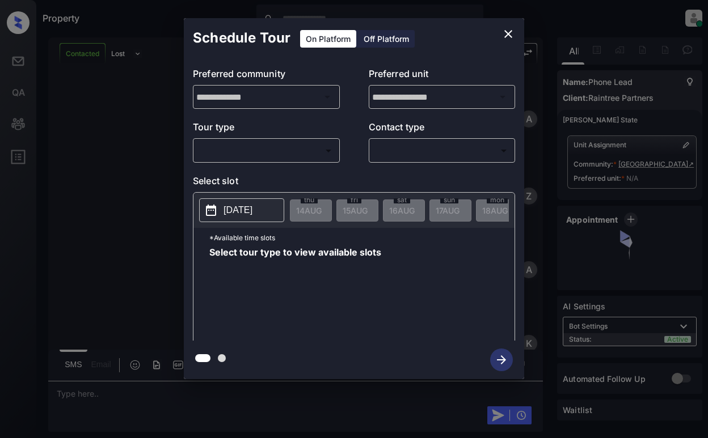
scroll to position [447, 0]
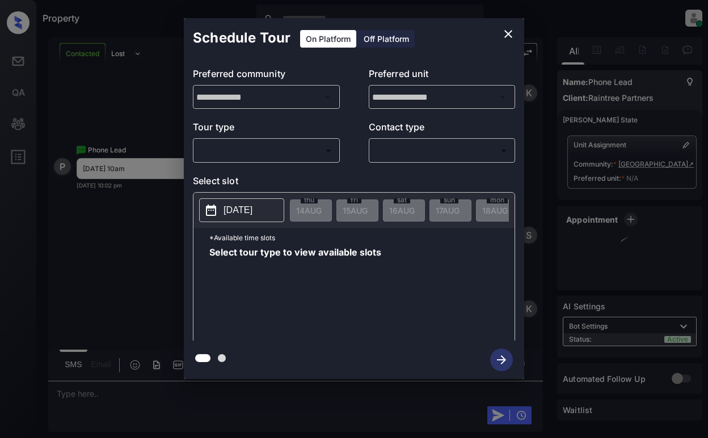
click at [247, 145] on body "Property [PERSON_NAME] Online Set yourself offline Set yourself on break Profil…" at bounding box center [354, 219] width 708 height 438
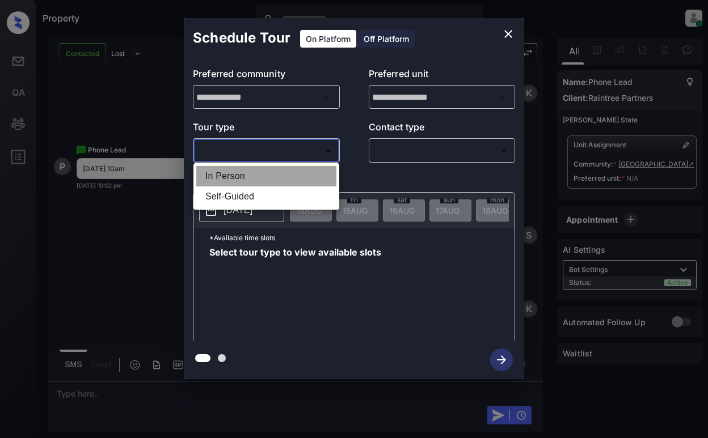
click at [261, 177] on li "In Person" at bounding box center [266, 176] width 140 height 20
type input "********"
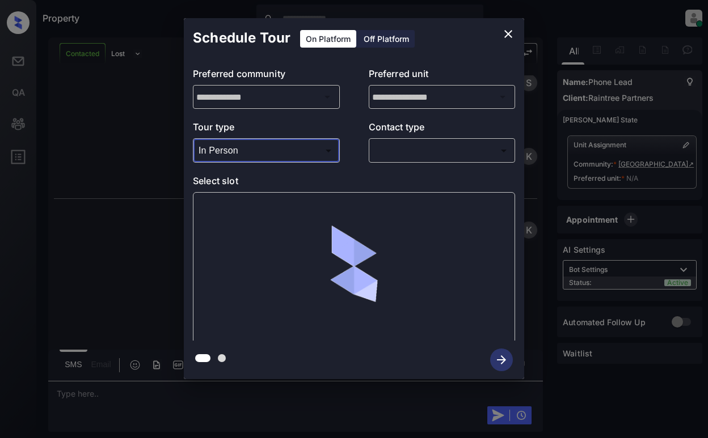
scroll to position [608, 0]
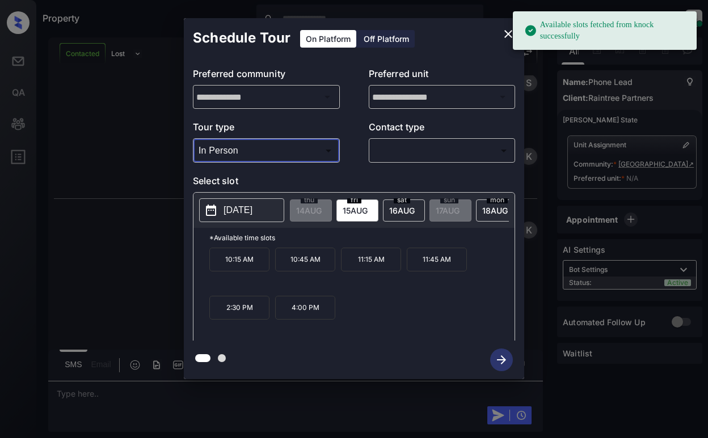
click at [243, 203] on button "[DATE]" at bounding box center [241, 210] width 85 height 24
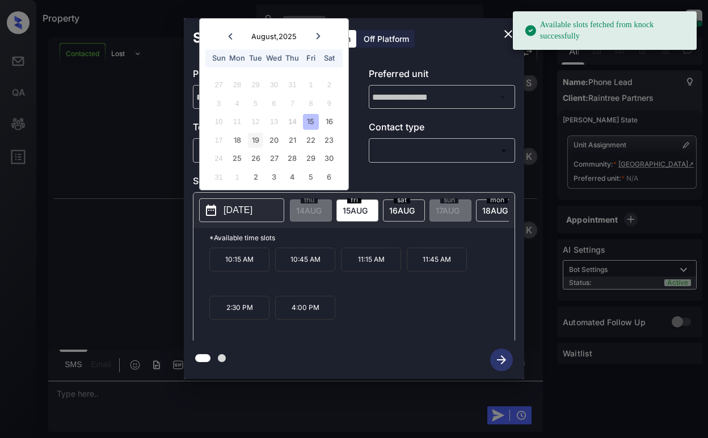
click at [252, 141] on div "19" at bounding box center [255, 140] width 15 height 15
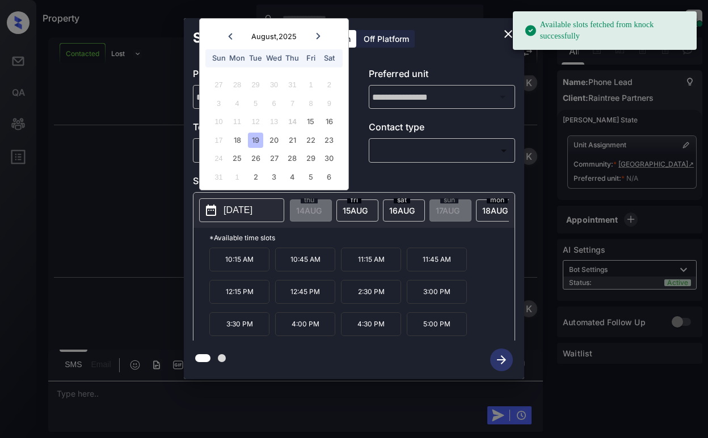
scroll to position [681, 0]
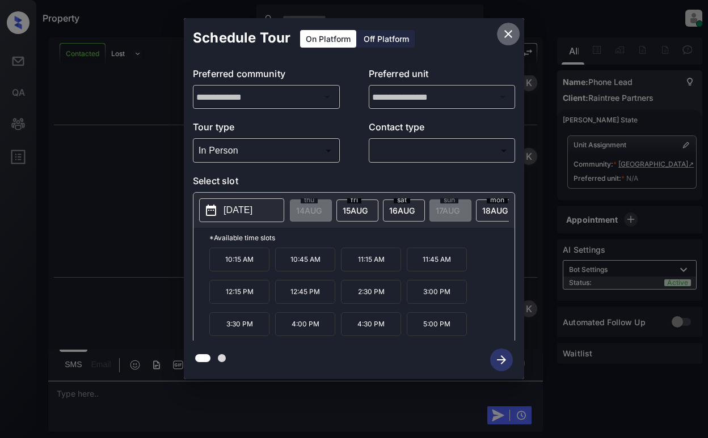
click at [514, 36] on icon "close" at bounding box center [508, 34] width 14 height 14
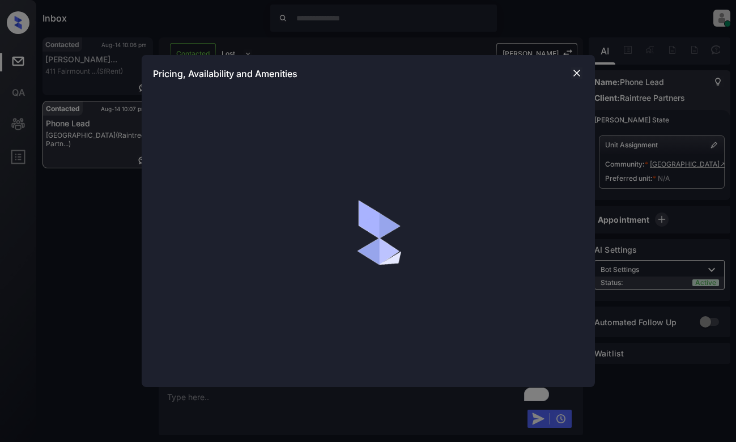
scroll to position [816, 0]
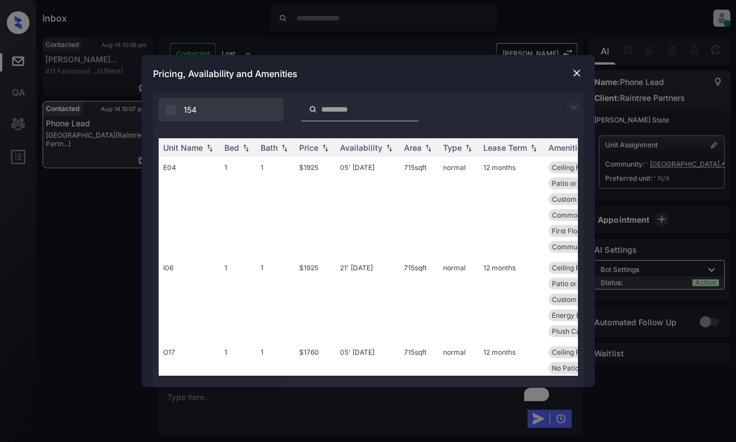
click at [580, 105] on img at bounding box center [575, 107] width 14 height 14
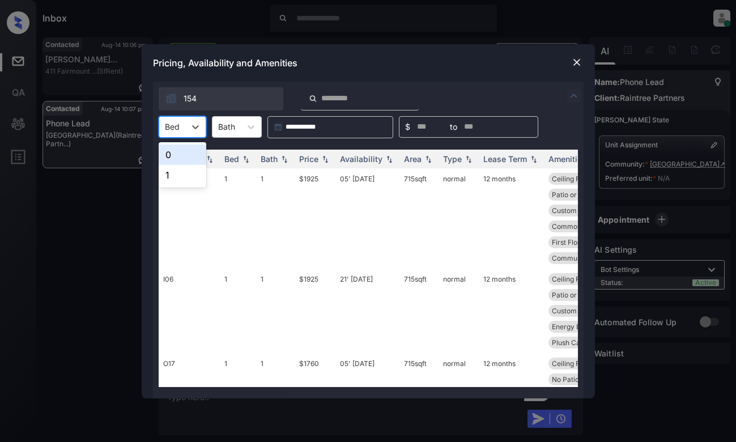
click at [173, 124] on div at bounding box center [172, 127] width 15 height 12
click at [176, 176] on div "1" at bounding box center [183, 175] width 48 height 20
click at [310, 158] on div "Price" at bounding box center [308, 159] width 19 height 10
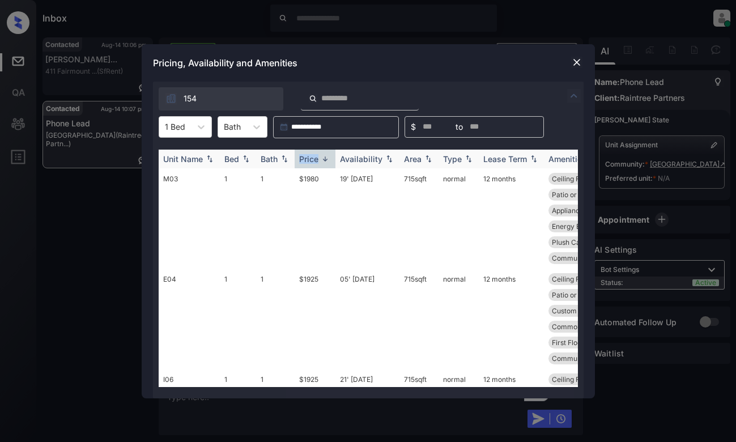
click at [310, 158] on div "Price" at bounding box center [308, 159] width 19 height 10
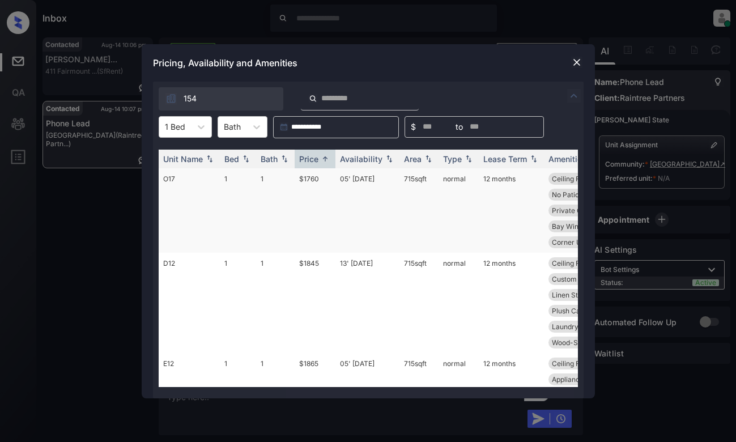
click at [316, 185] on td "$1760" at bounding box center [315, 210] width 41 height 84
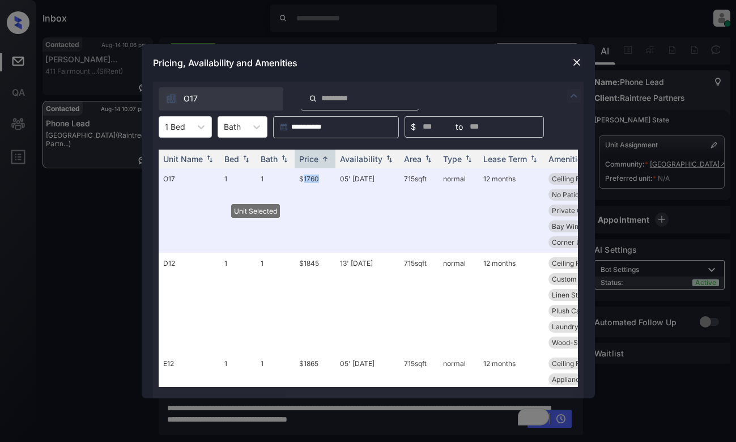
click at [580, 60] on img at bounding box center [576, 62] width 11 height 11
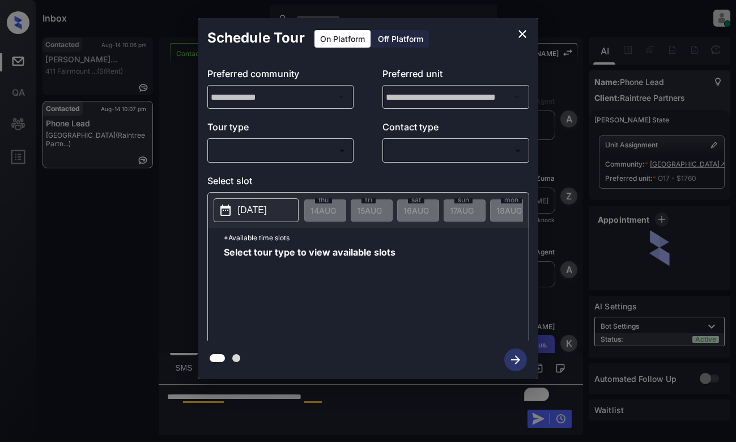
scroll to position [816, 0]
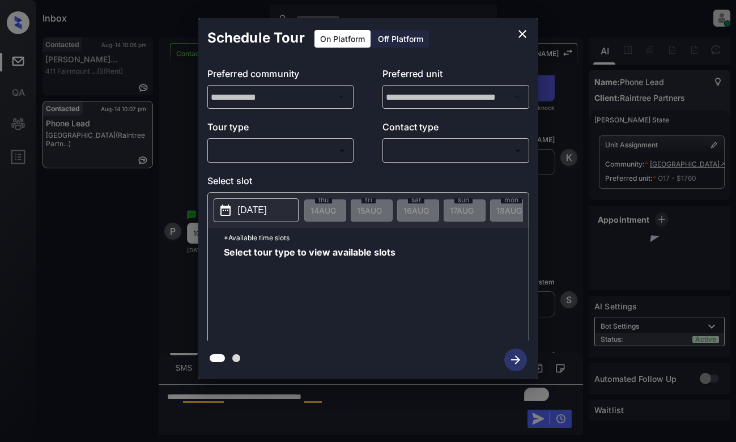
click at [247, 154] on body "Inbox [PERSON_NAME] Online Set yourself offline Set yourself on break Profile S…" at bounding box center [368, 221] width 736 height 442
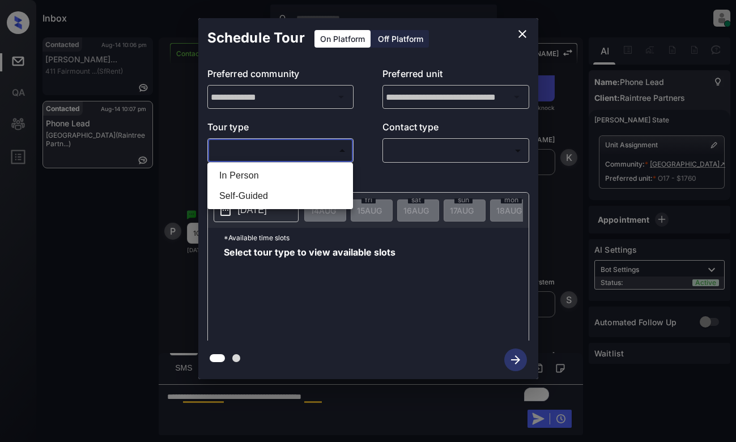
click at [265, 181] on li "In Person" at bounding box center [280, 176] width 140 height 20
type input "********"
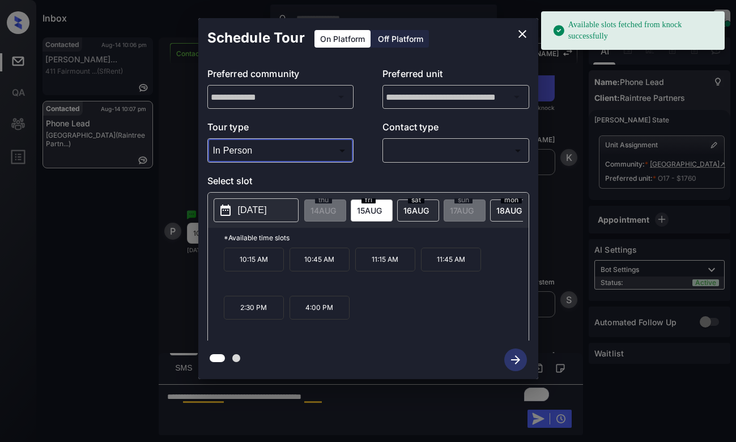
click at [248, 212] on p "[DATE]" at bounding box center [252, 211] width 29 height 14
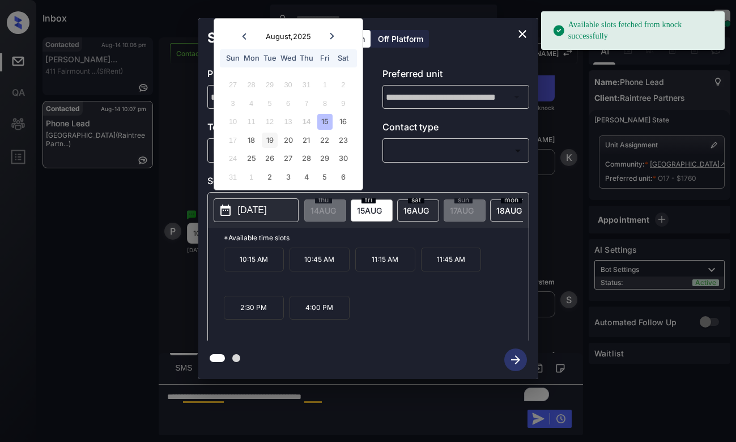
click at [267, 141] on div "19" at bounding box center [269, 140] width 15 height 15
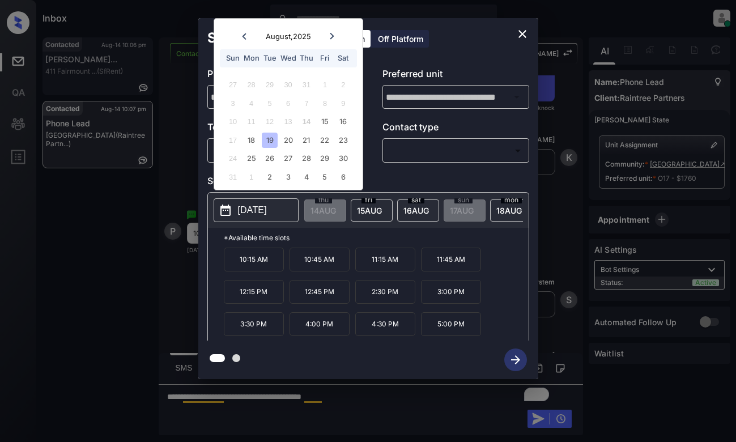
click at [527, 27] on icon "close" at bounding box center [523, 34] width 14 height 14
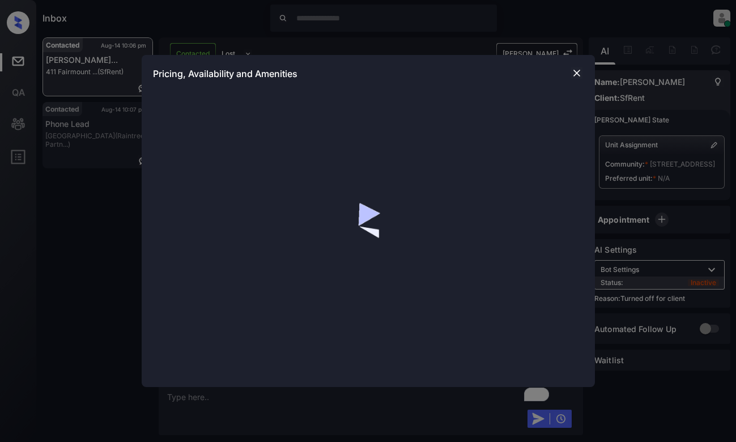
scroll to position [1078, 0]
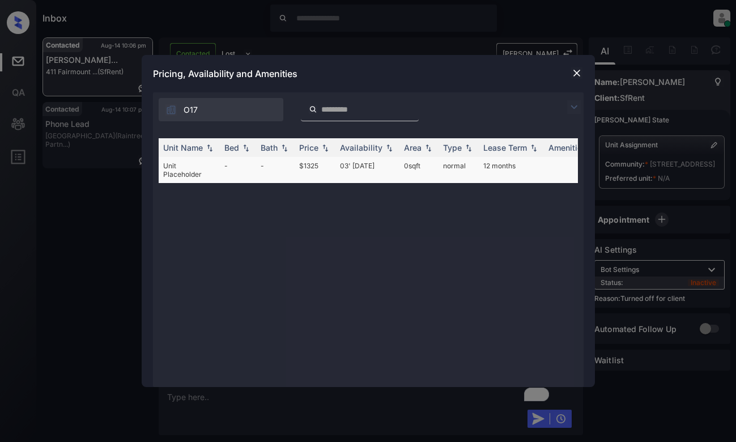
click at [350, 167] on td "03' [DATE]" at bounding box center [368, 170] width 64 height 26
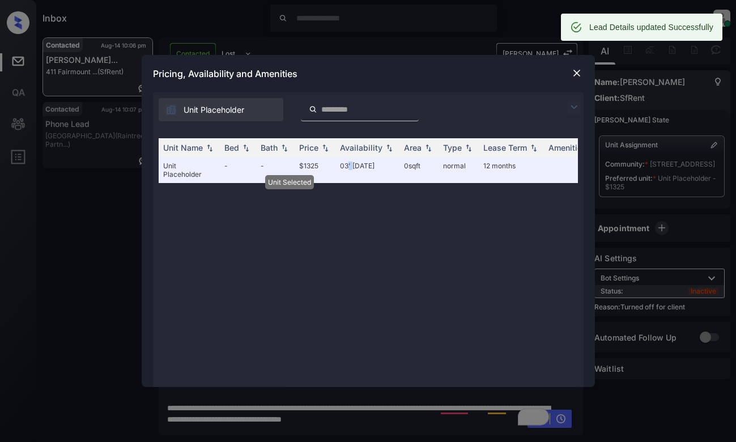
click at [575, 73] on img at bounding box center [576, 72] width 11 height 11
